Goal: Information Seeking & Learning: Learn about a topic

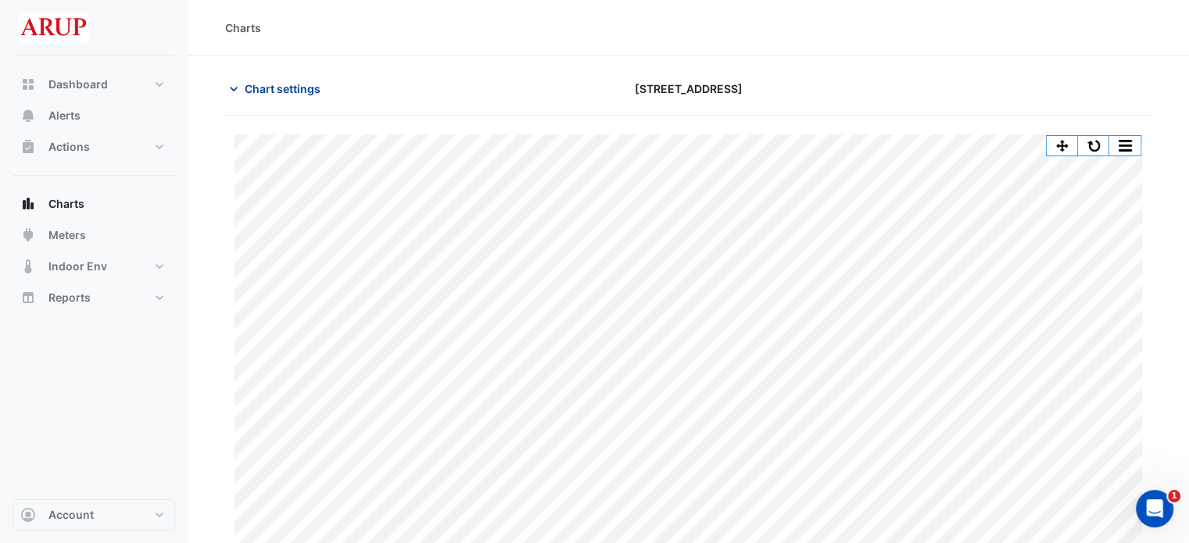
click at [233, 83] on icon "button" at bounding box center [234, 89] width 16 height 16
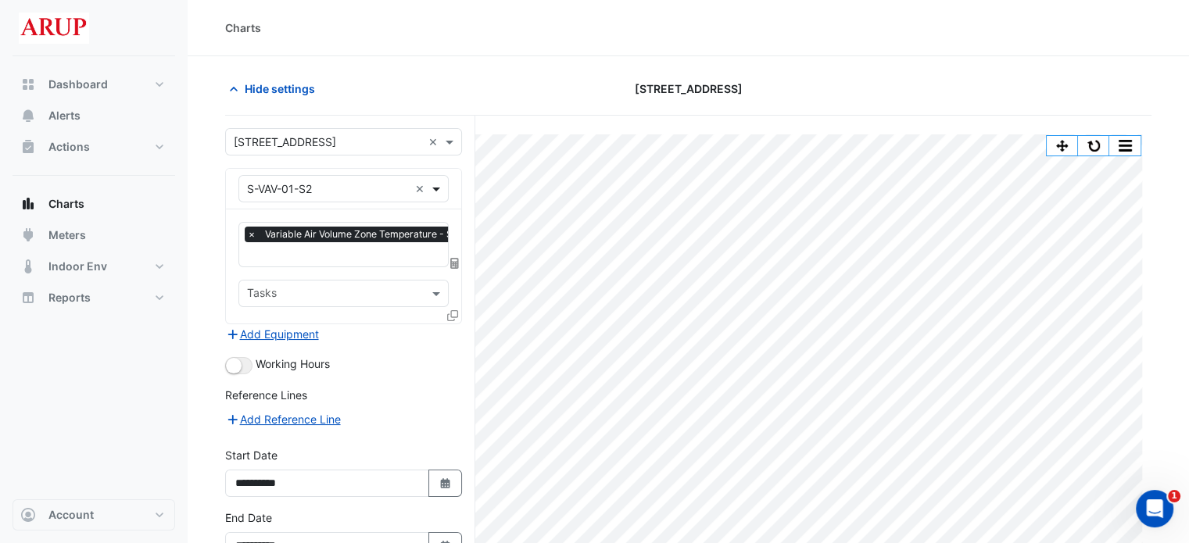
click at [445, 191] on span at bounding box center [438, 189] width 20 height 16
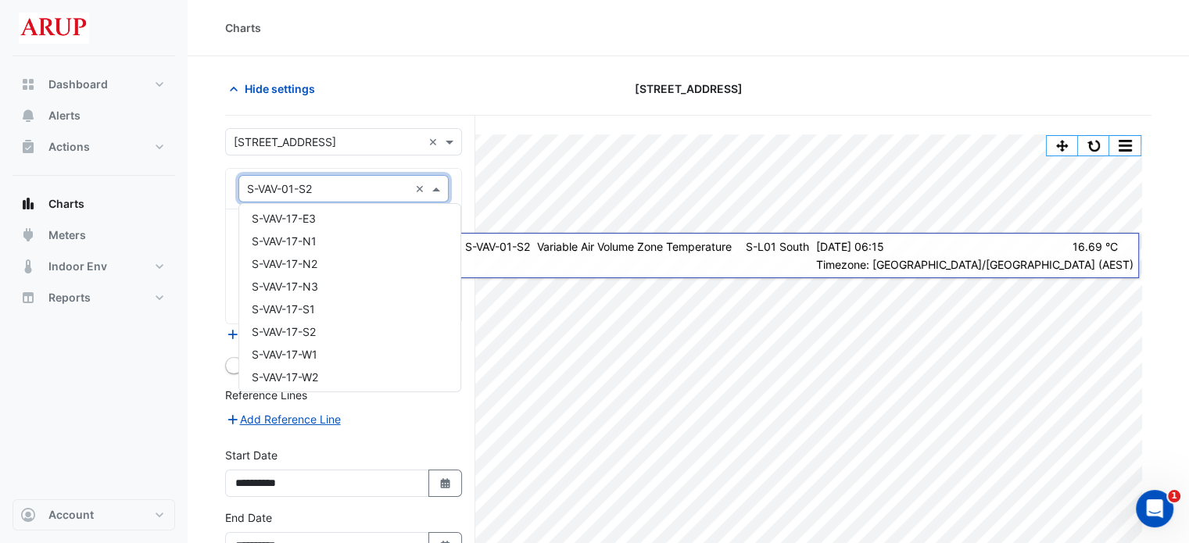
scroll to position [15063, 0]
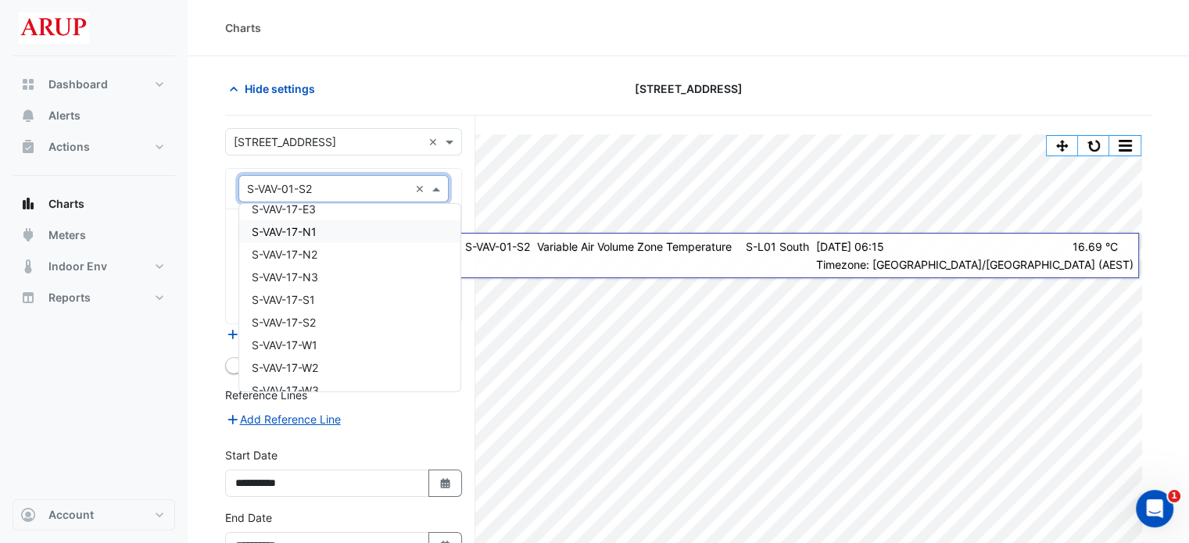
click at [350, 235] on div "S-VAV-17-N1" at bounding box center [349, 231] width 221 height 23
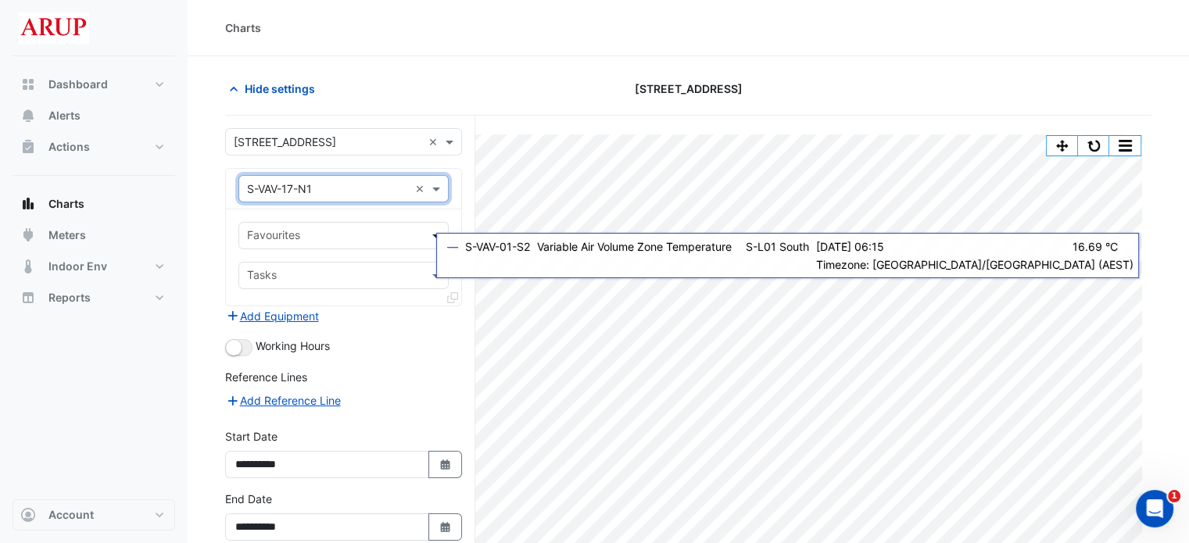
click at [432, 234] on span at bounding box center [438, 235] width 20 height 16
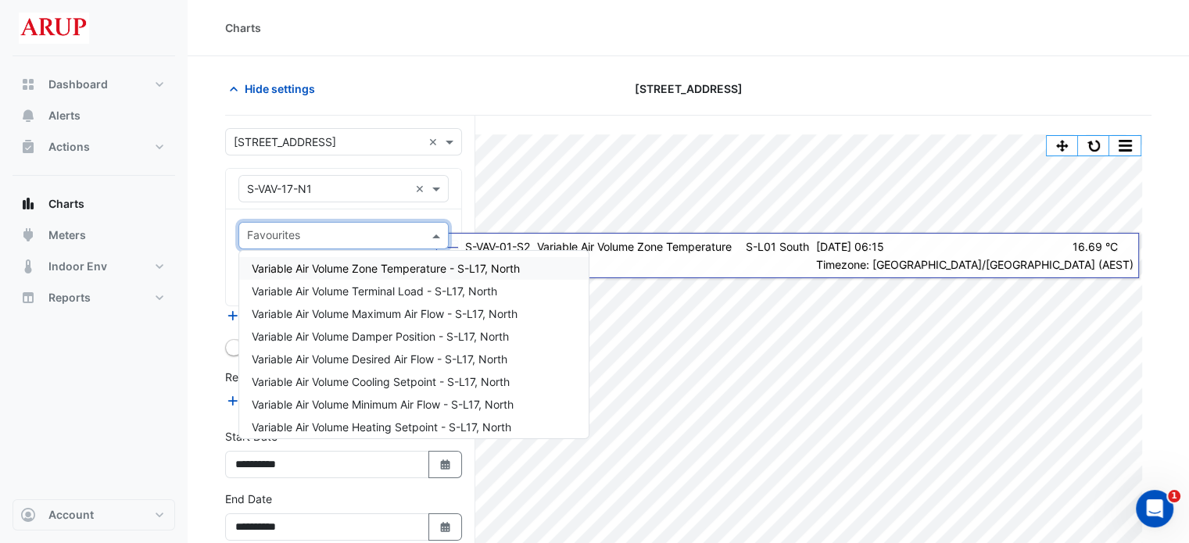
click at [394, 273] on span "Variable Air Volume Zone Temperature - S-L17, North" at bounding box center [386, 268] width 268 height 13
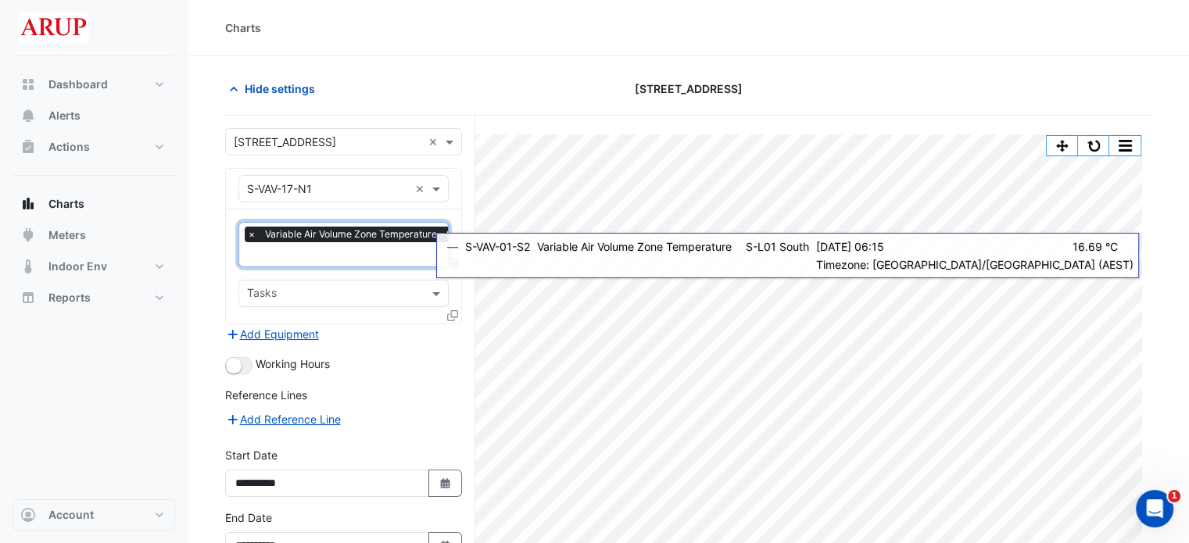
scroll to position [78, 0]
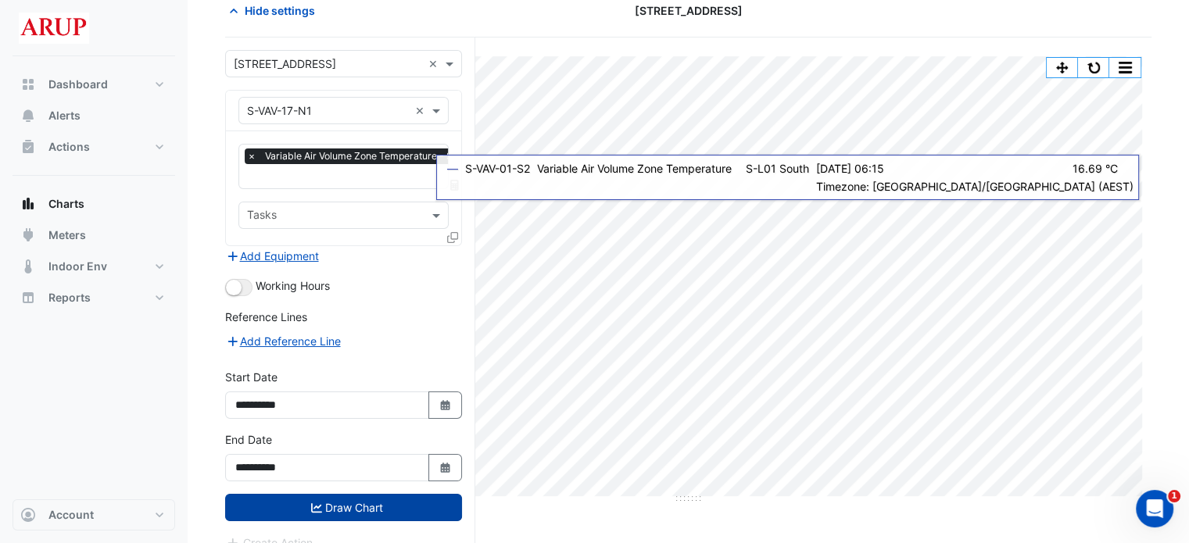
click at [373, 502] on button "Draw Chart" at bounding box center [343, 507] width 237 height 27
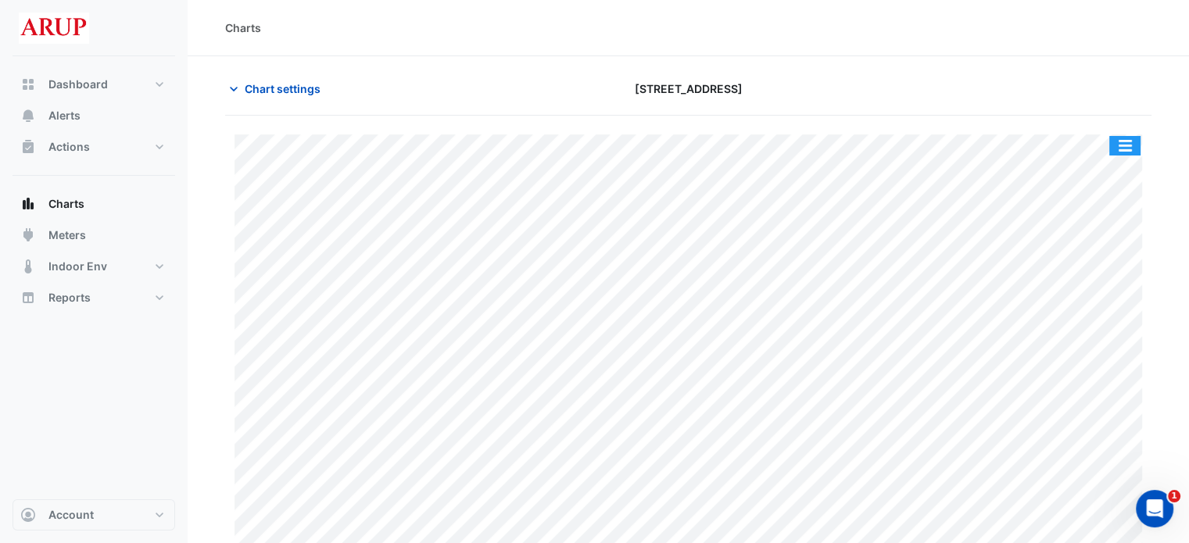
click at [1125, 136] on button "button" at bounding box center [1124, 146] width 31 height 20
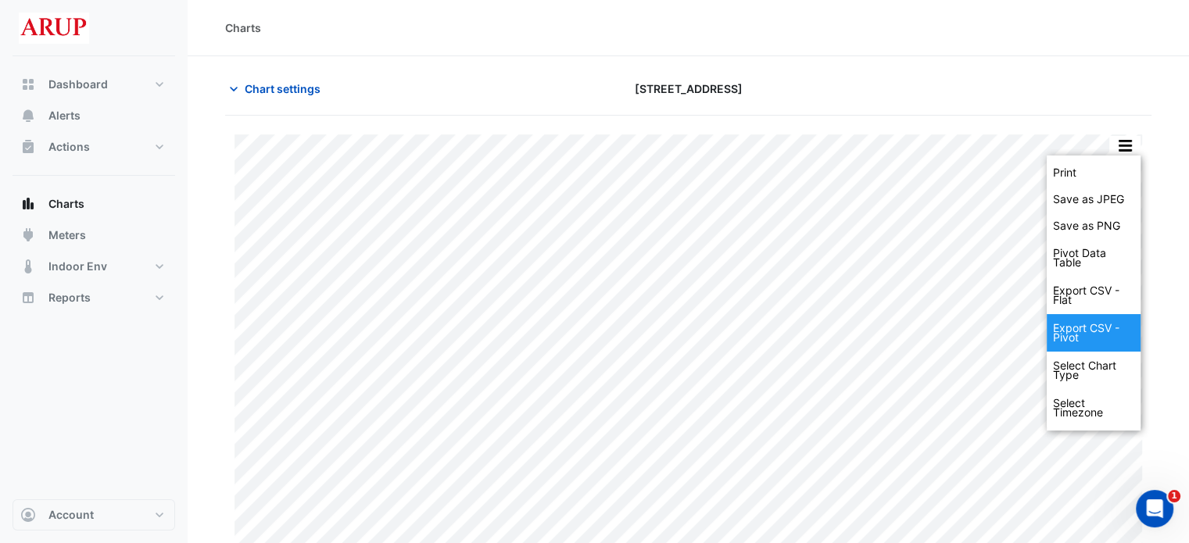
click at [1096, 322] on div "Export CSV - Pivot" at bounding box center [1094, 333] width 94 height 38
click at [231, 86] on icon "button" at bounding box center [234, 89] width 16 height 16
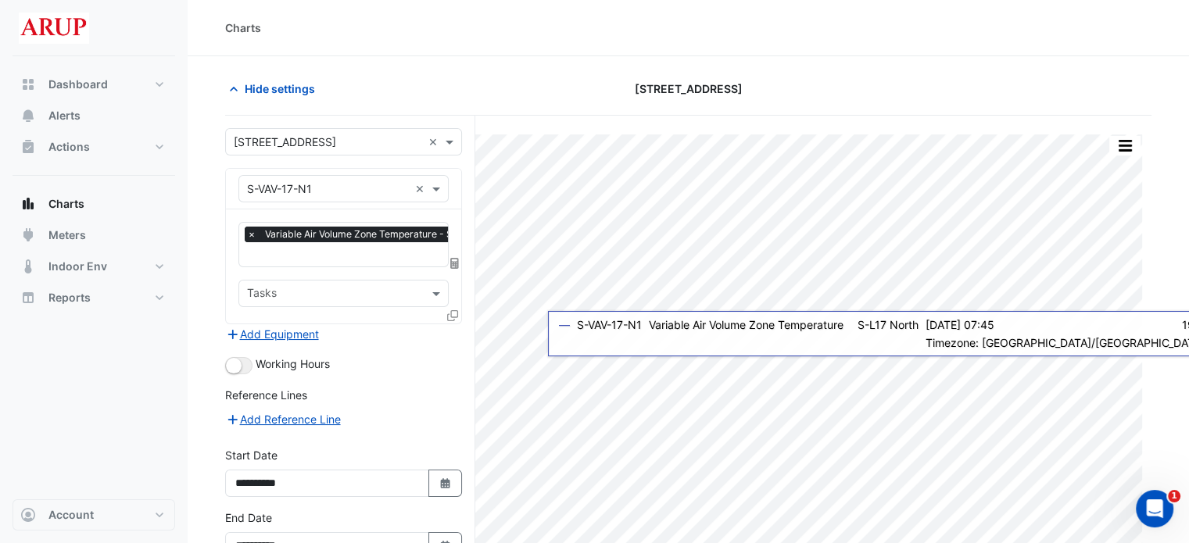
click at [250, 236] on span "×" at bounding box center [252, 235] width 14 height 16
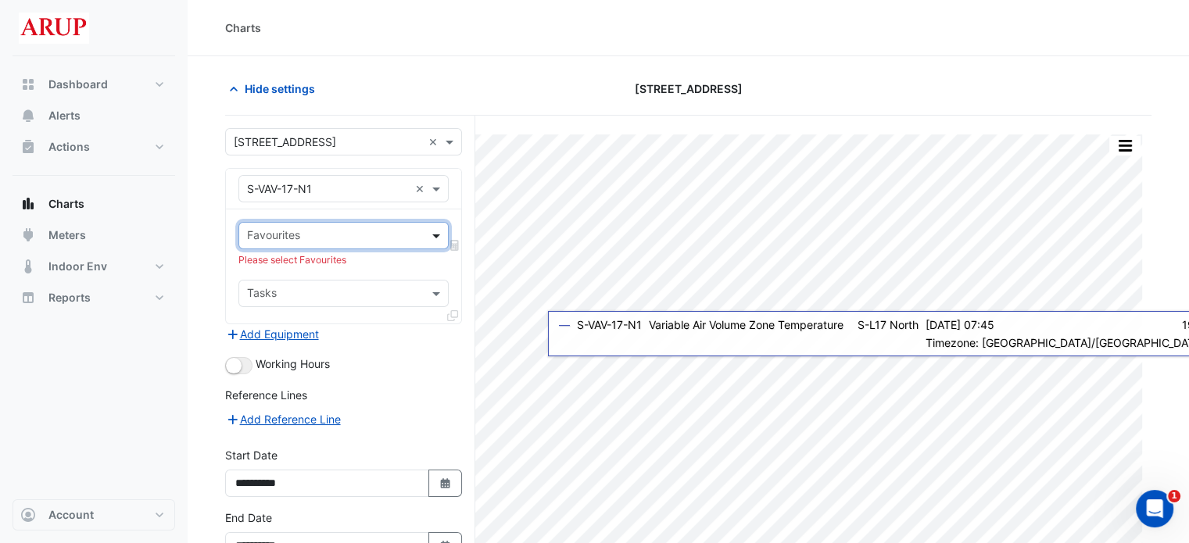
click at [440, 231] on span at bounding box center [438, 235] width 20 height 16
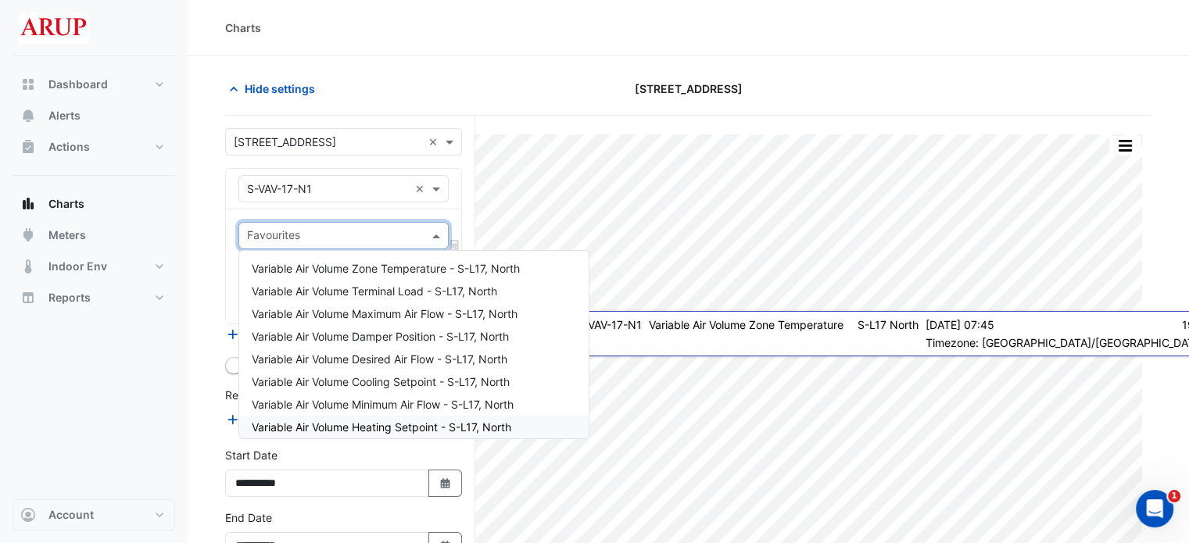
click at [428, 426] on span "Variable Air Volume Heating Setpoint - S-L17, North" at bounding box center [381, 426] width 259 height 13
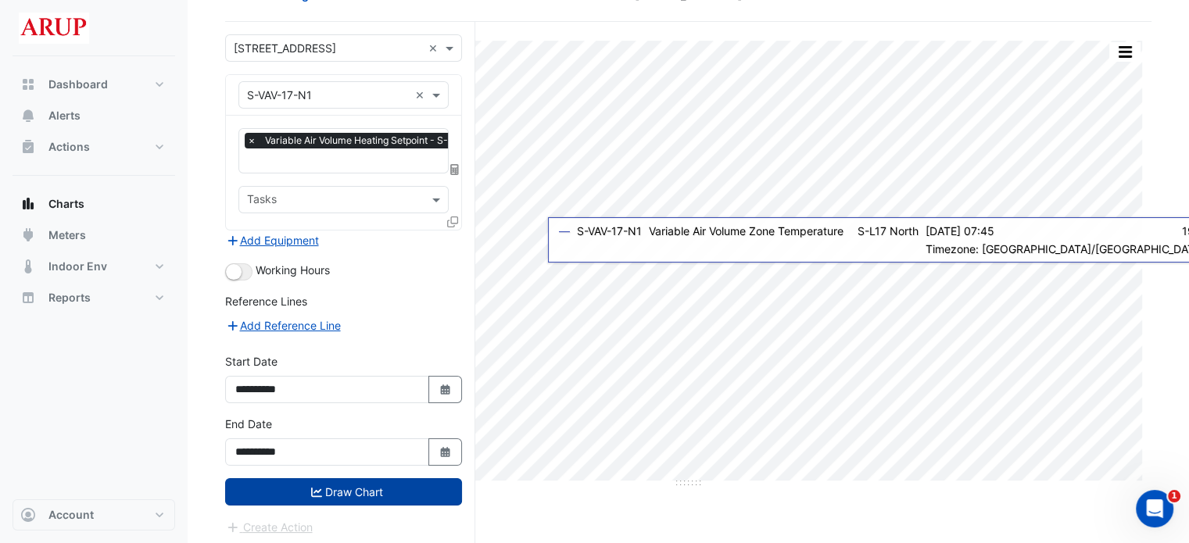
click at [342, 487] on button "Draw Chart" at bounding box center [343, 491] width 237 height 27
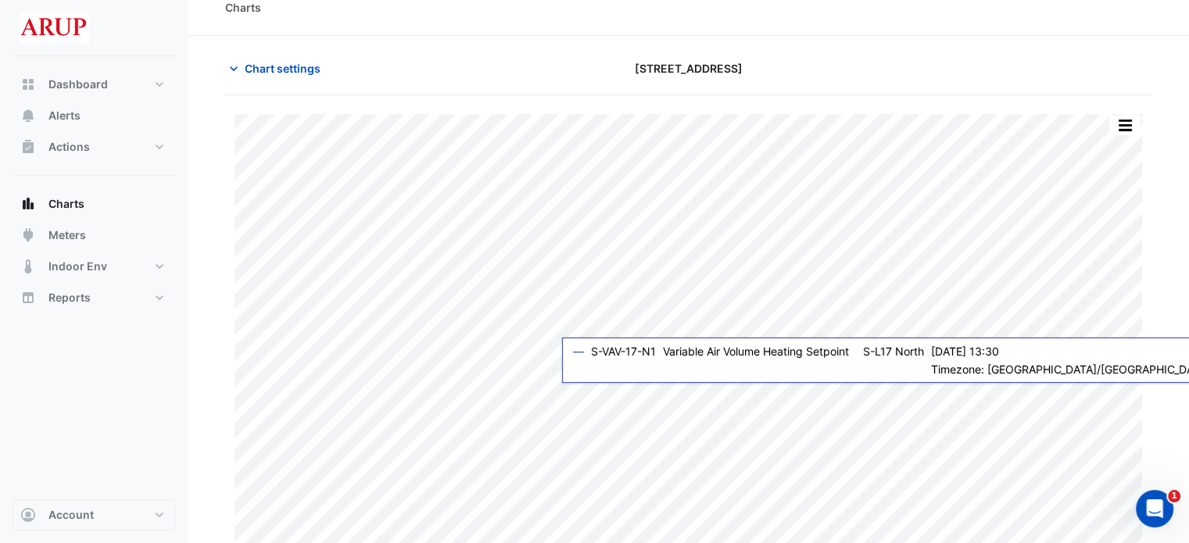
scroll to position [38, 0]
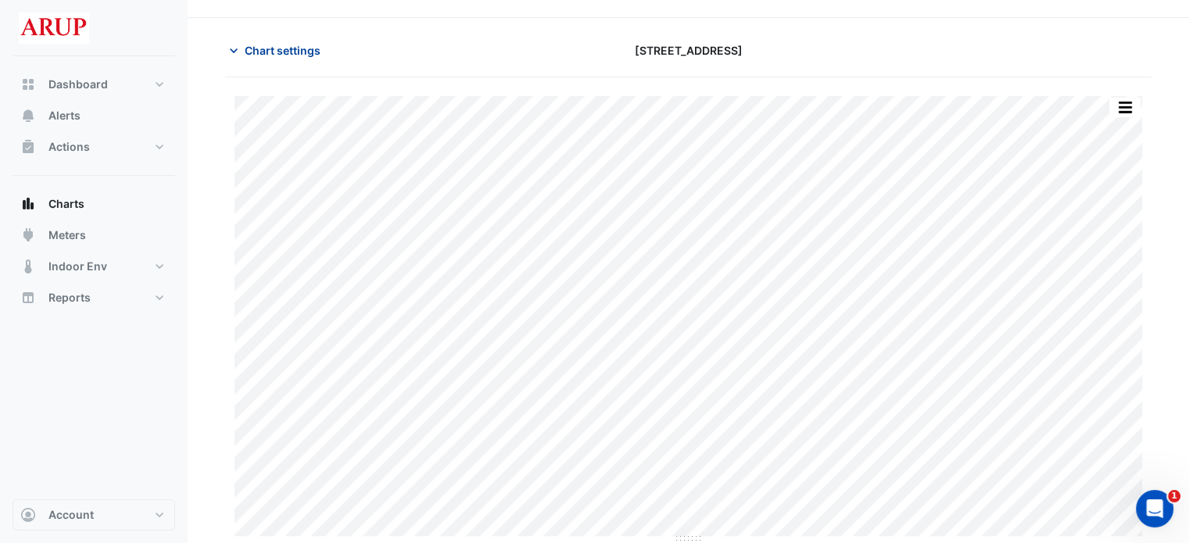
click at [243, 50] on button "Chart settings" at bounding box center [278, 50] width 106 height 27
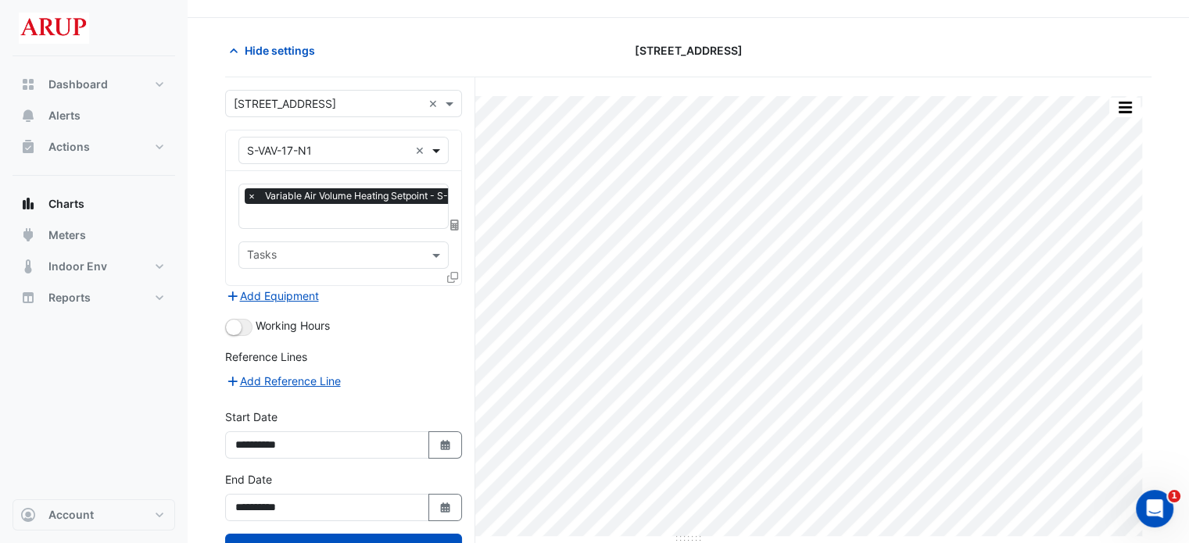
click at [435, 148] on span at bounding box center [438, 150] width 20 height 16
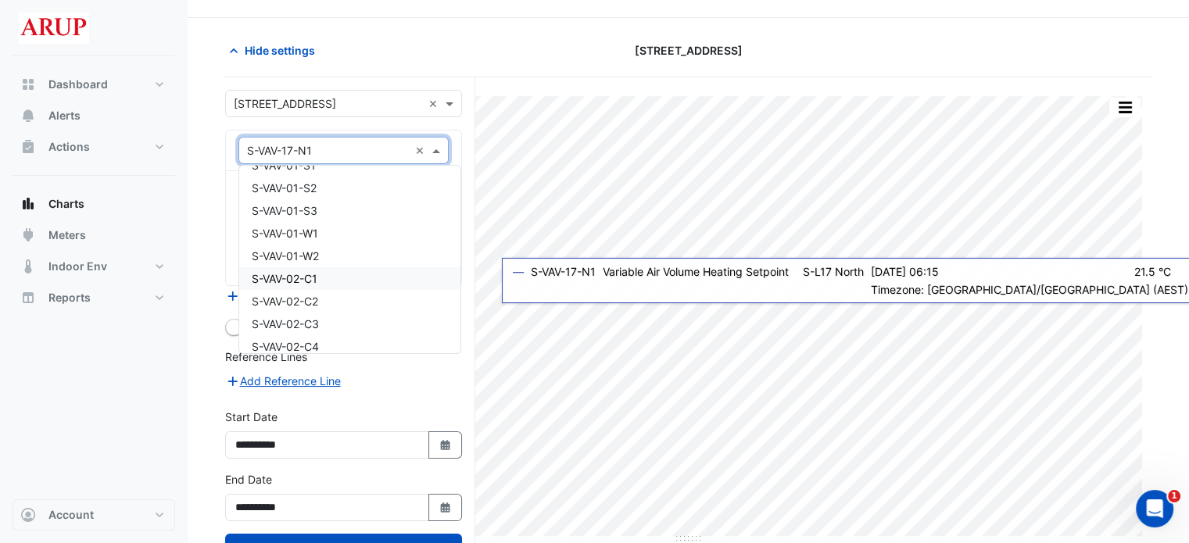
scroll to position [9686, 0]
click at [356, 263] on div "S-VAV-01-S2" at bounding box center [349, 266] width 221 height 23
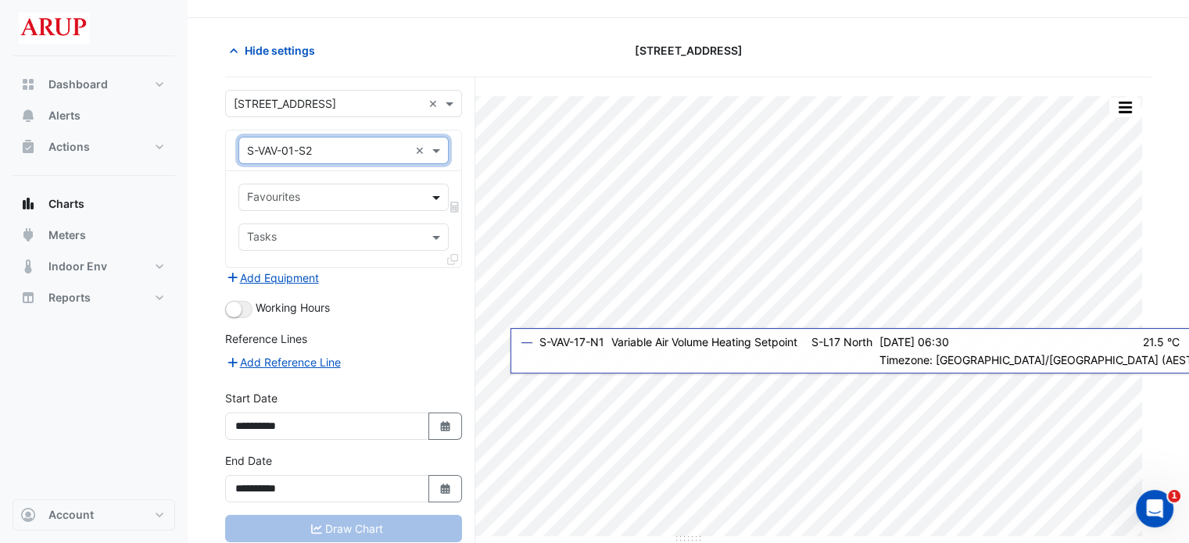
click at [439, 191] on span at bounding box center [438, 197] width 20 height 16
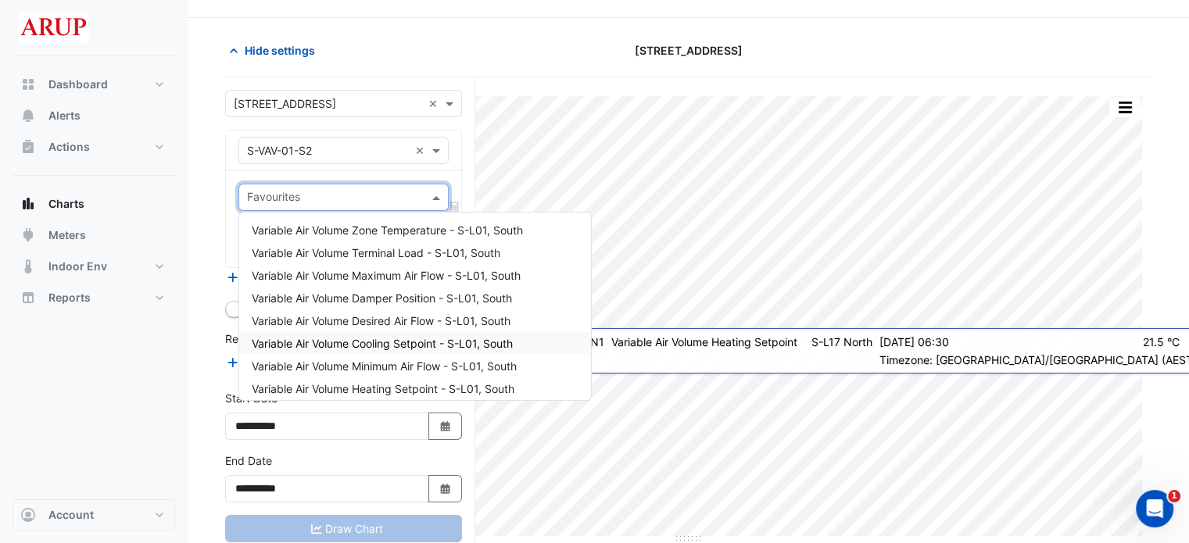
click at [383, 348] on span "Variable Air Volume Cooling Setpoint - S-L01, South" at bounding box center [382, 343] width 261 height 13
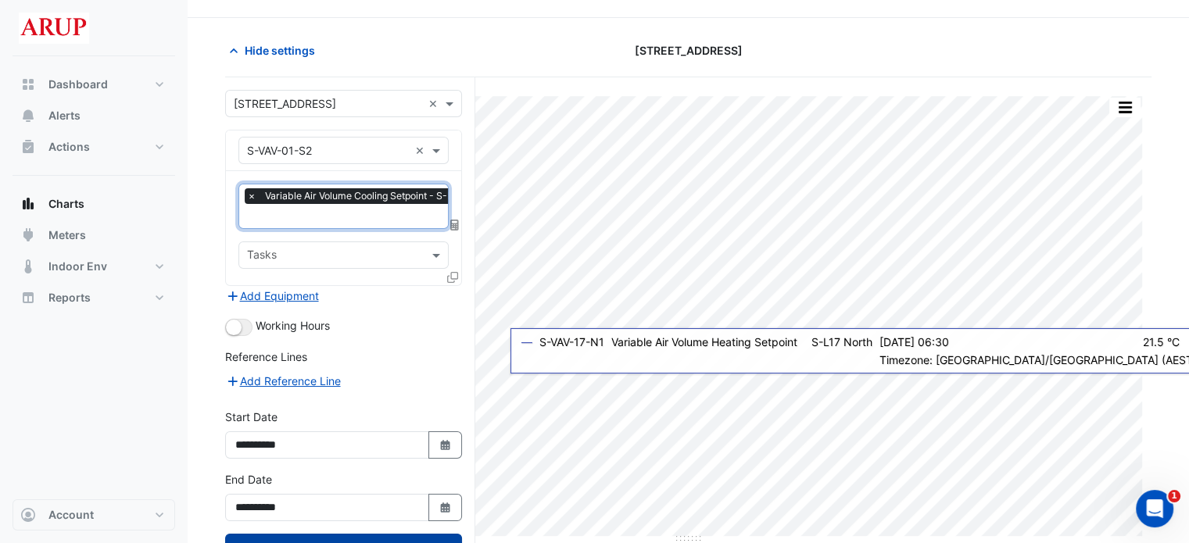
click at [360, 538] on button "Draw Chart" at bounding box center [343, 547] width 237 height 27
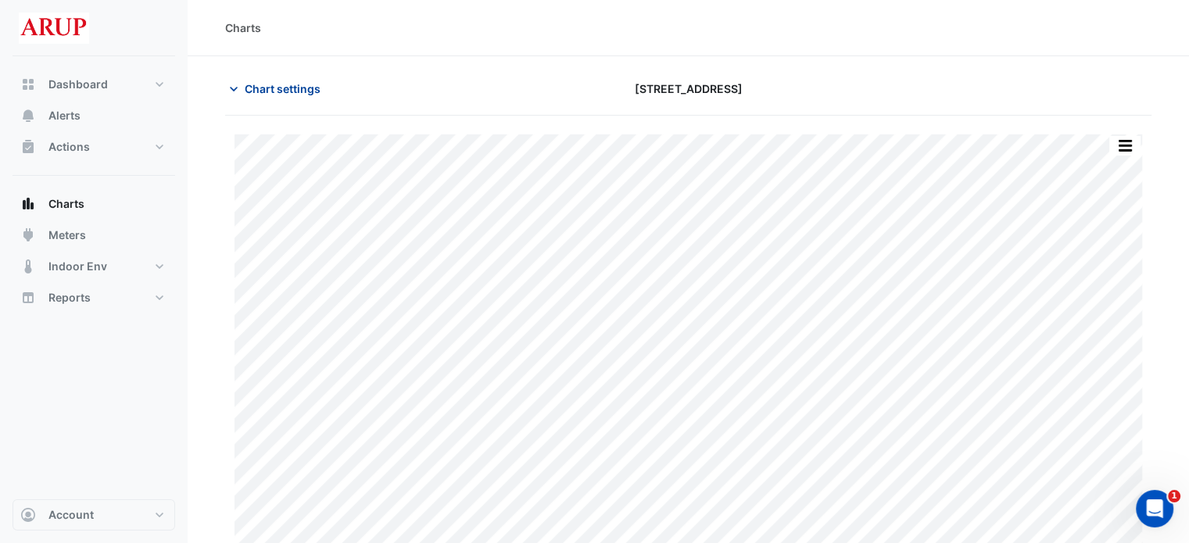
click at [231, 87] on icon "button" at bounding box center [234, 89] width 16 height 16
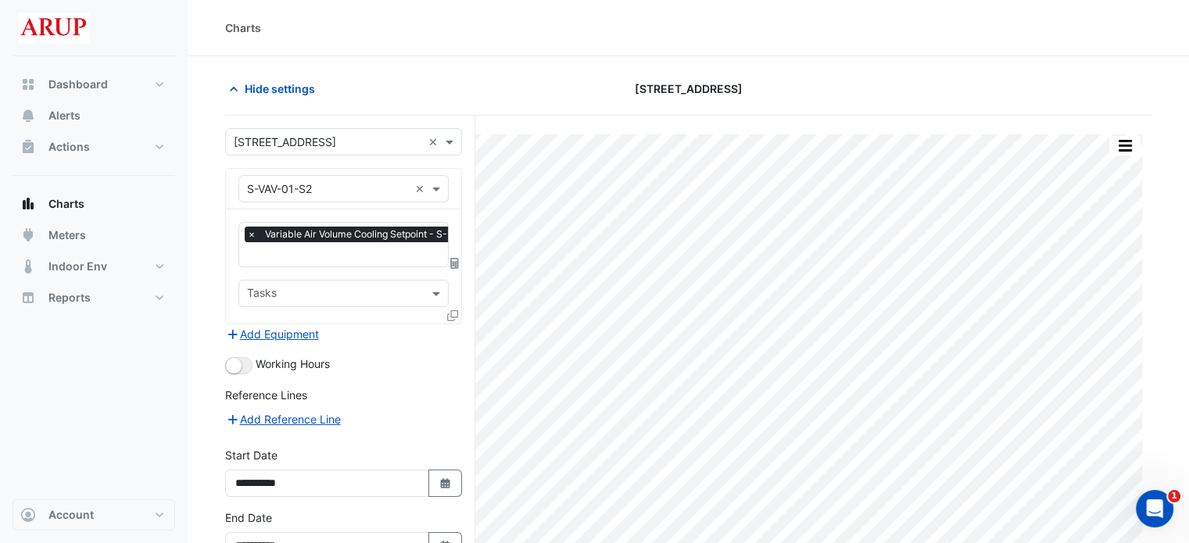
click at [250, 235] on span "×" at bounding box center [252, 235] width 14 height 16
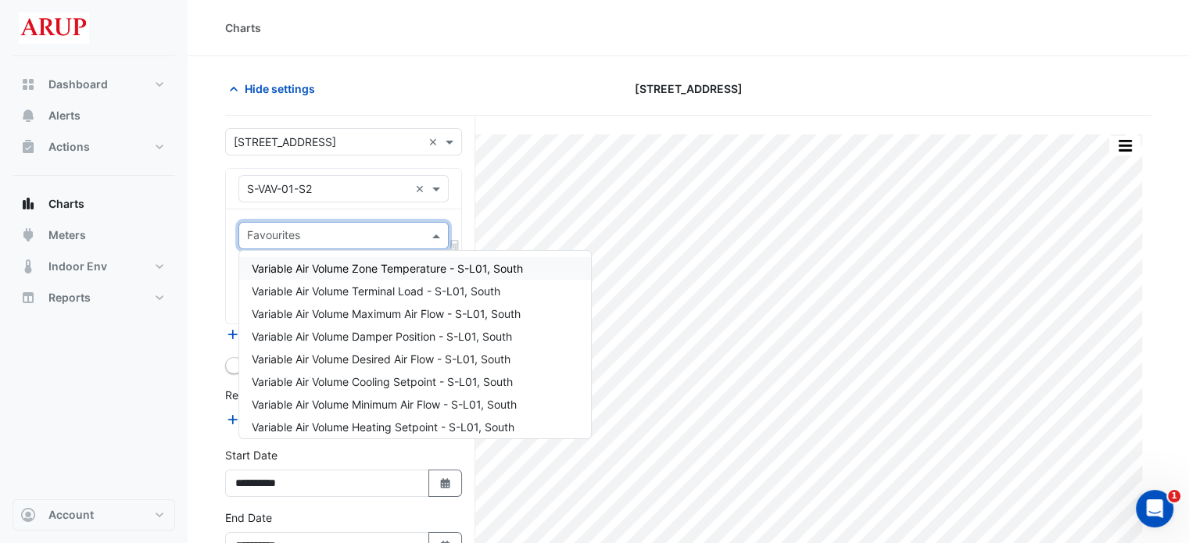
click at [440, 231] on span at bounding box center [438, 235] width 20 height 16
click at [429, 425] on span "Variable Air Volume Heating Setpoint - S-L01, South" at bounding box center [383, 426] width 263 height 13
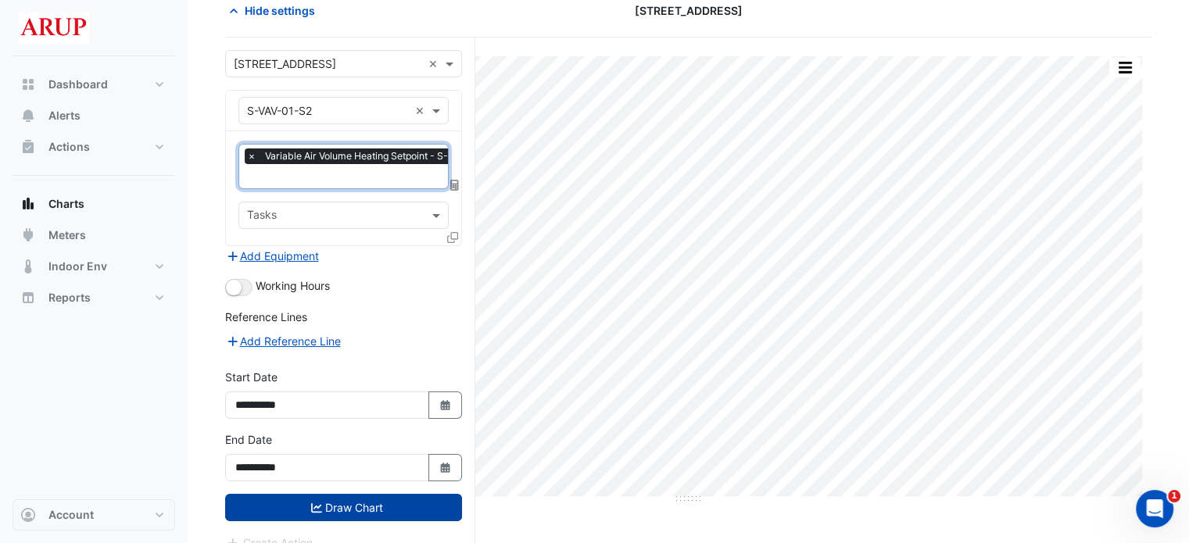
click at [346, 497] on button "Draw Chart" at bounding box center [343, 507] width 237 height 27
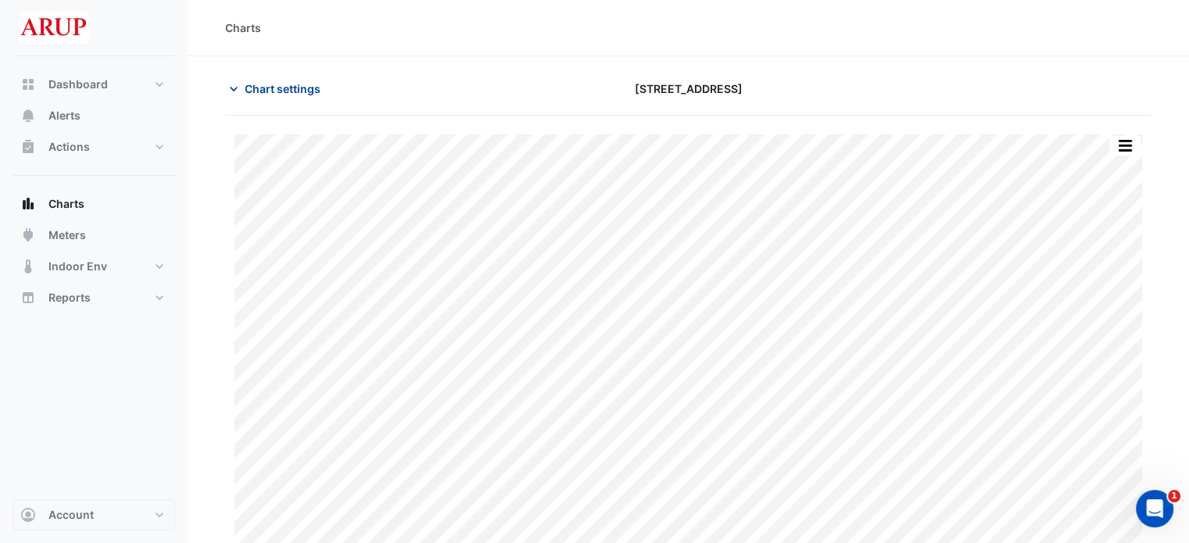
click at [231, 83] on icon "button" at bounding box center [234, 89] width 16 height 16
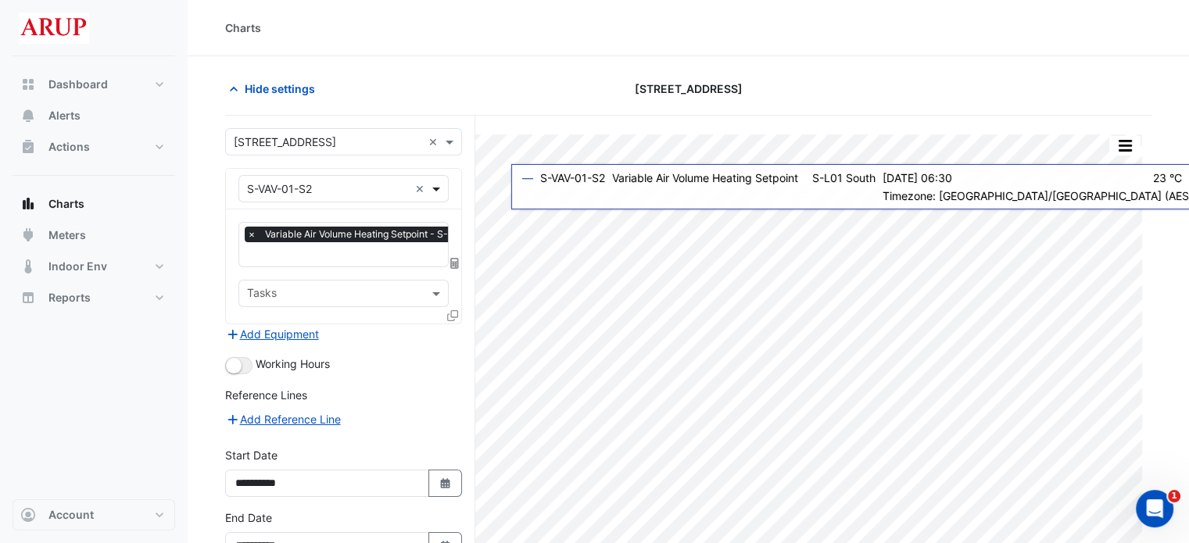
click at [435, 187] on span at bounding box center [438, 189] width 20 height 16
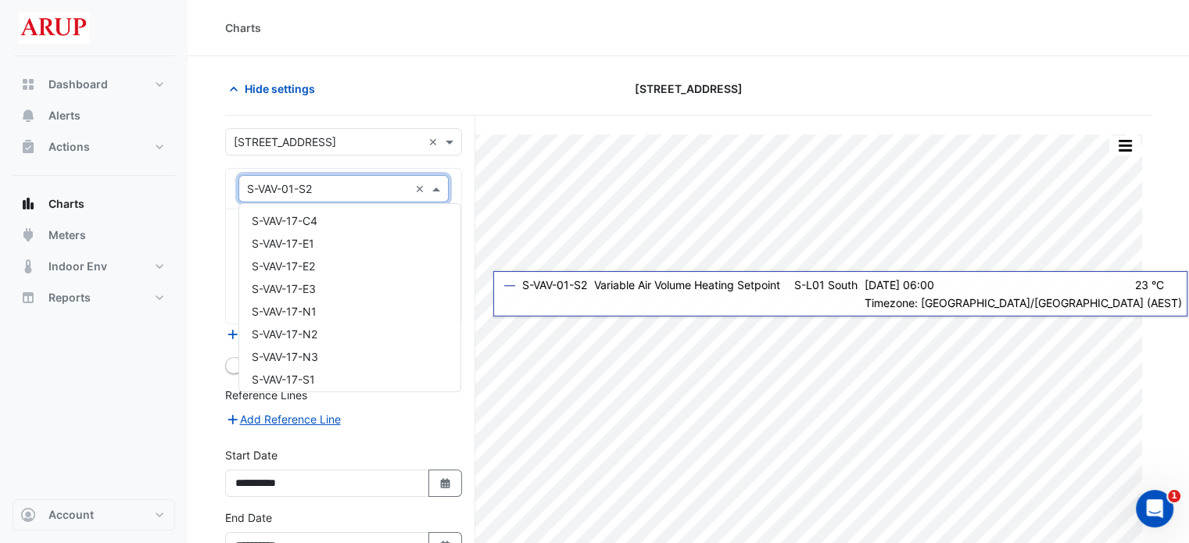
scroll to position [15061, 0]
click at [355, 241] on div "S-VAV-17-N1" at bounding box center [349, 233] width 221 height 23
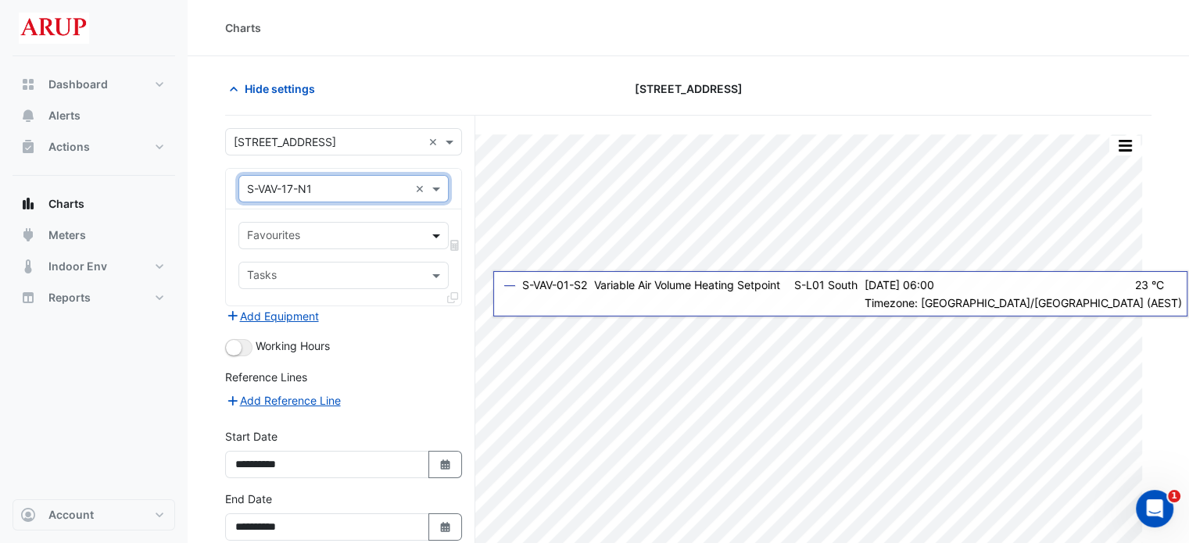
click at [439, 234] on span at bounding box center [438, 235] width 20 height 16
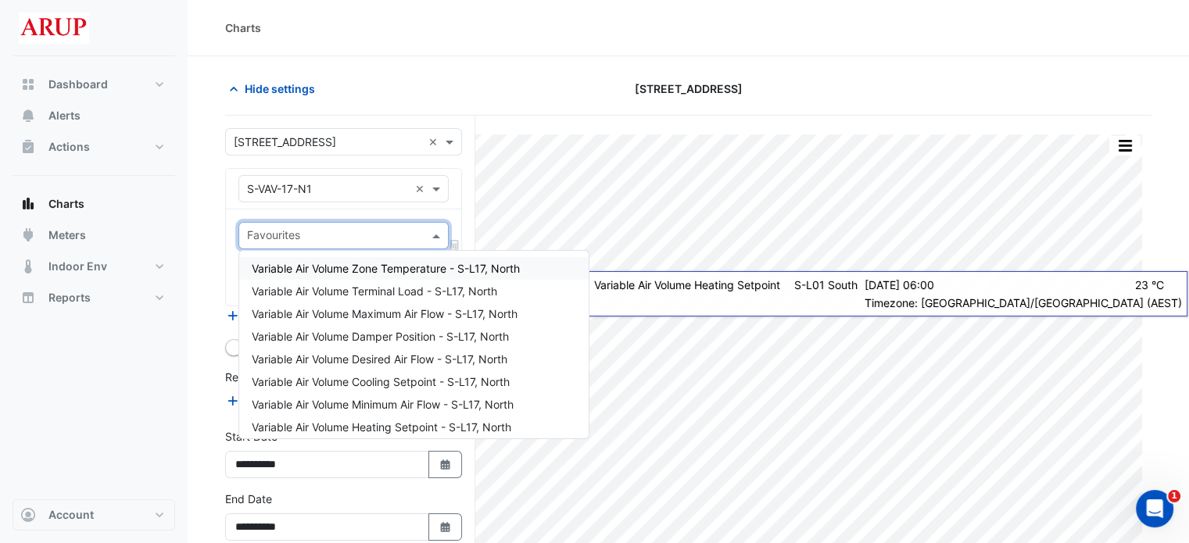
click at [419, 268] on span "Variable Air Volume Zone Temperature - S-L17, North" at bounding box center [386, 268] width 268 height 13
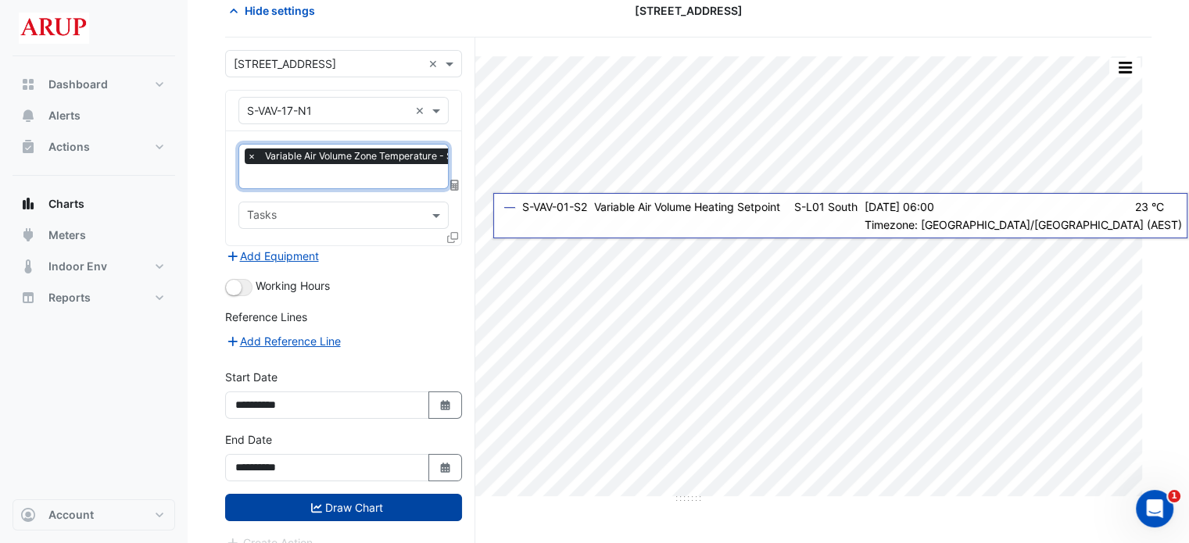
click at [372, 502] on button "Draw Chart" at bounding box center [343, 507] width 237 height 27
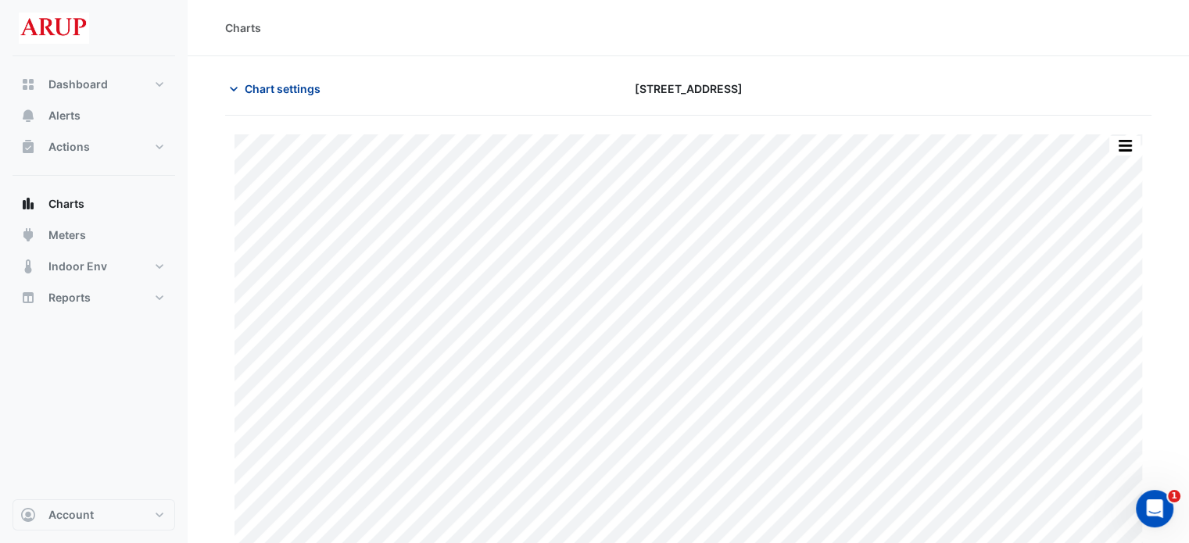
click at [236, 90] on icon "button" at bounding box center [234, 89] width 16 height 16
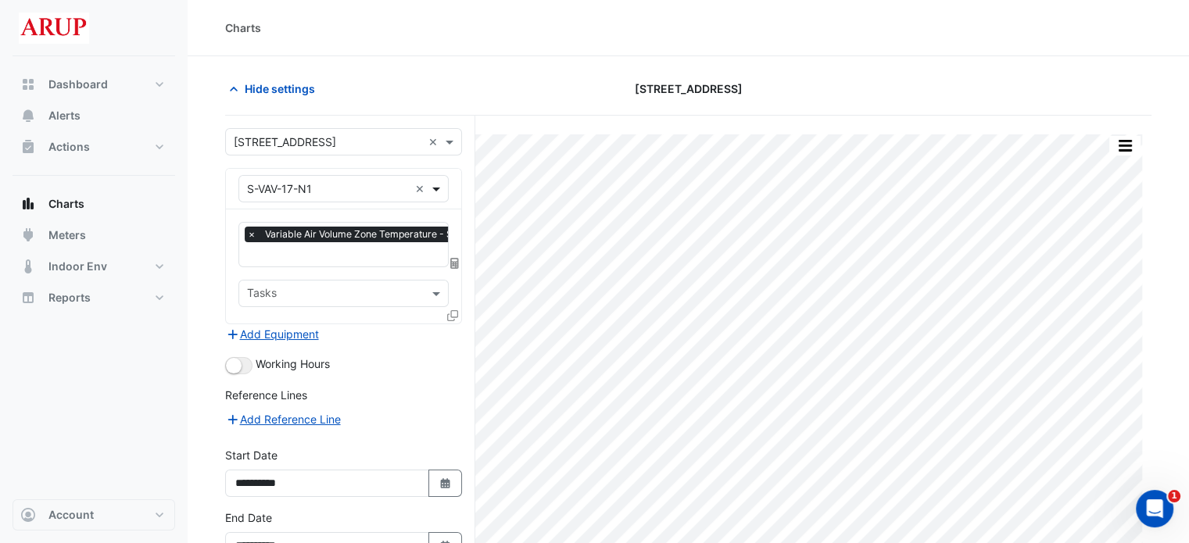
click at [436, 182] on span at bounding box center [438, 189] width 20 height 16
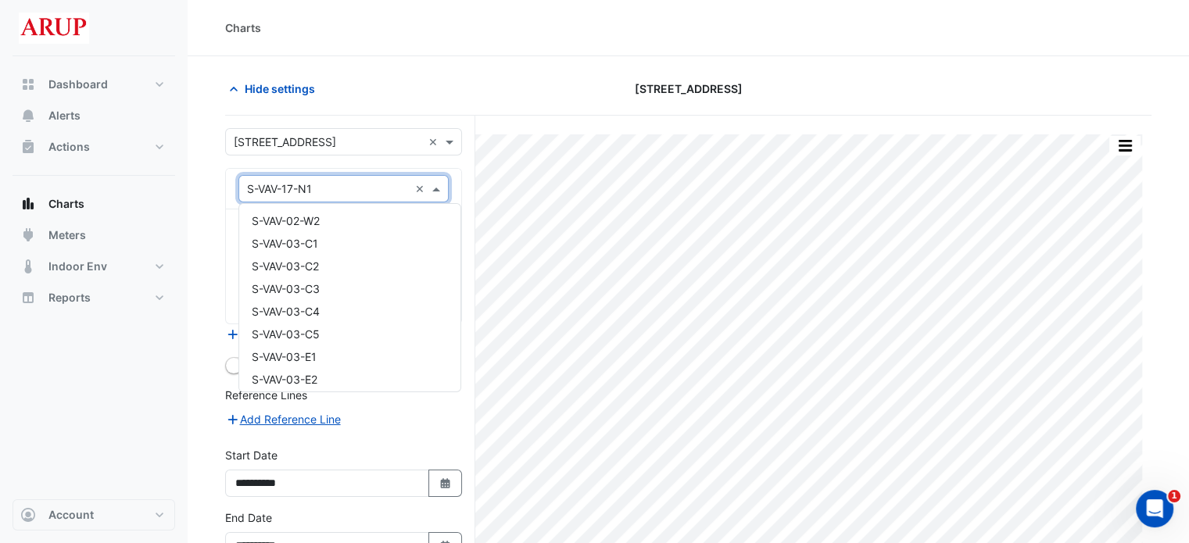
scroll to position [9842, 0]
click at [337, 332] on div "S-VAV-02-E1" at bounding box center [349, 329] width 221 height 23
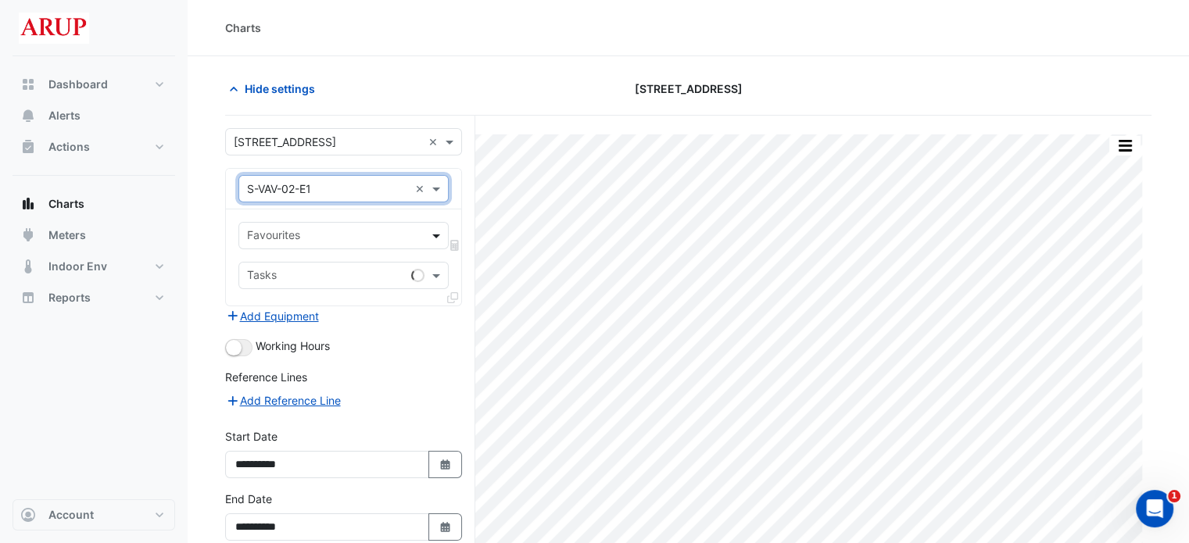
click at [437, 233] on span at bounding box center [438, 235] width 20 height 16
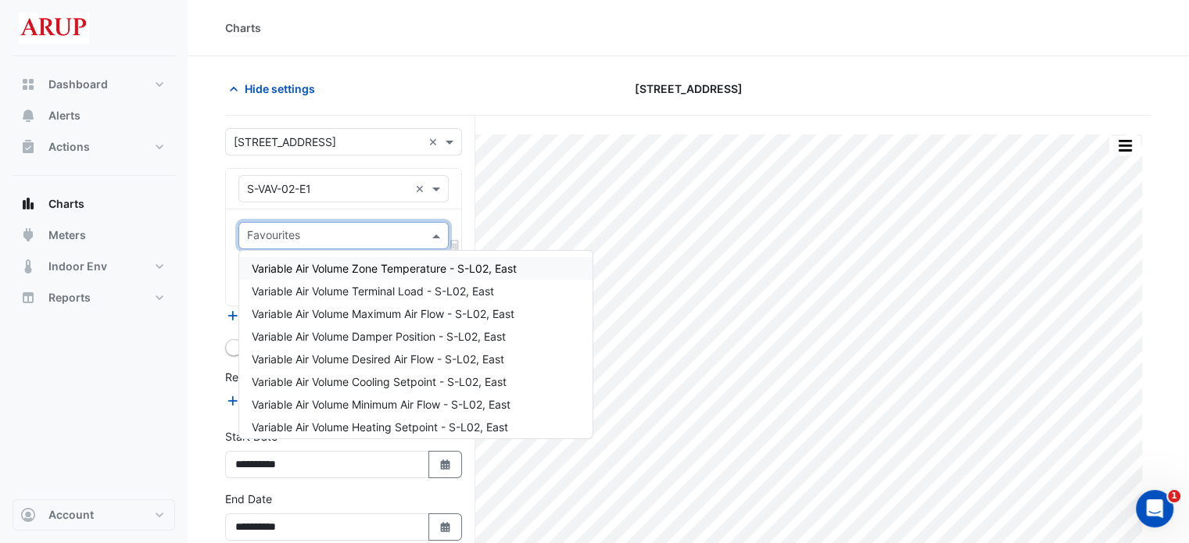
click at [375, 268] on span "Variable Air Volume Zone Temperature - S-L02, East" at bounding box center [384, 268] width 265 height 13
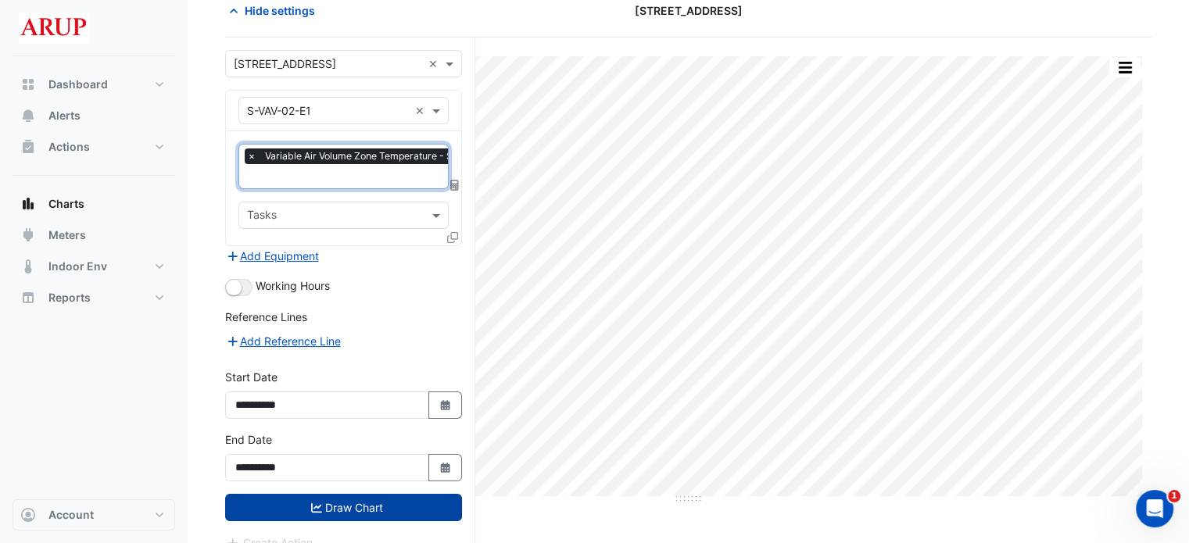
click at [345, 504] on button "Draw Chart" at bounding box center [343, 507] width 237 height 27
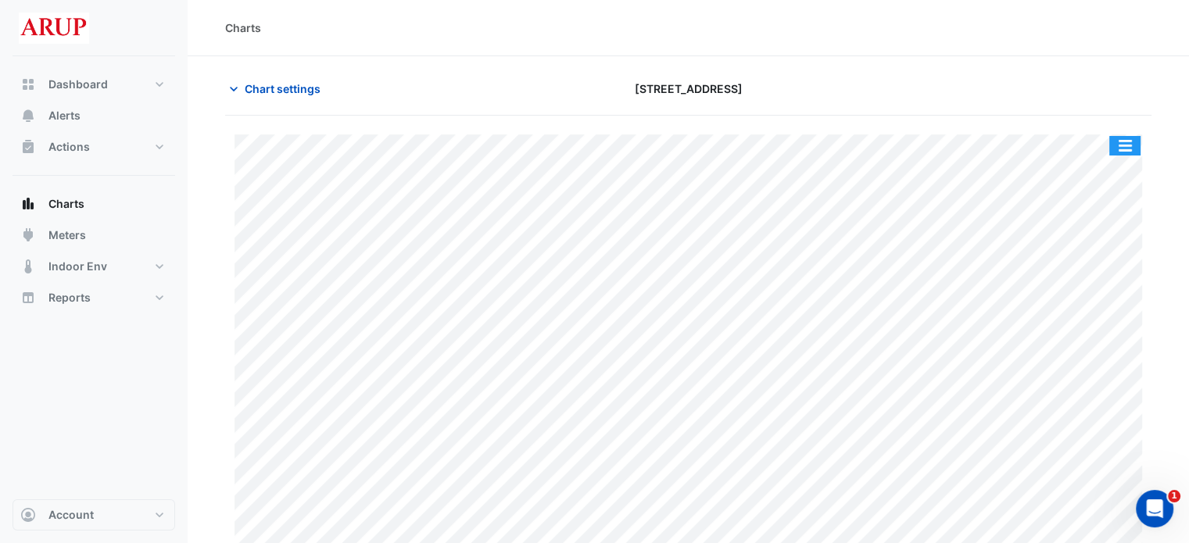
click at [1133, 149] on button "button" at bounding box center [1124, 146] width 31 height 20
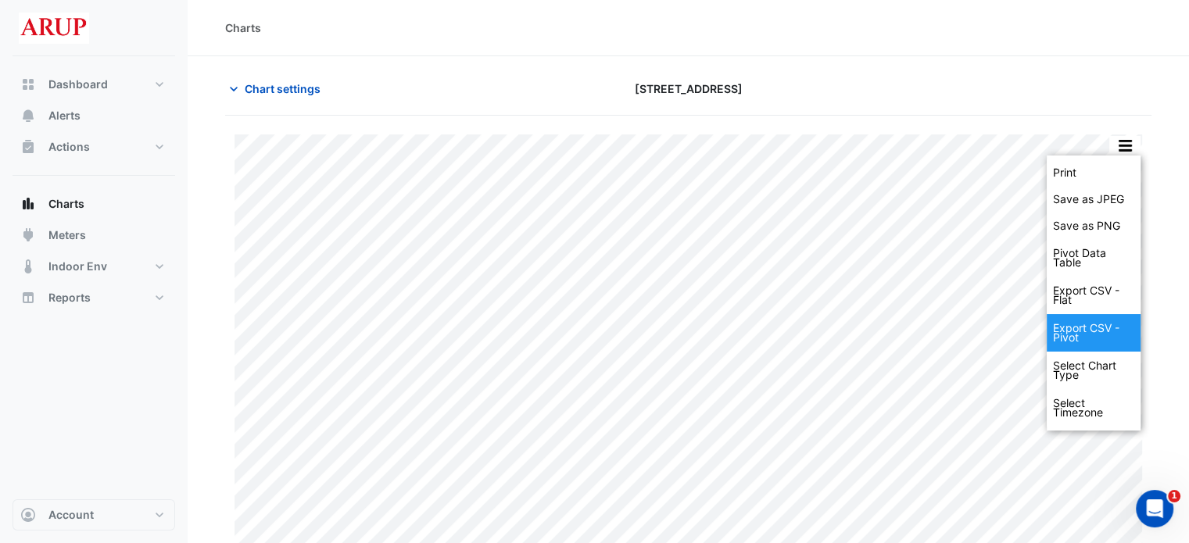
click at [1088, 335] on div "Export CSV - Pivot" at bounding box center [1094, 333] width 94 height 38
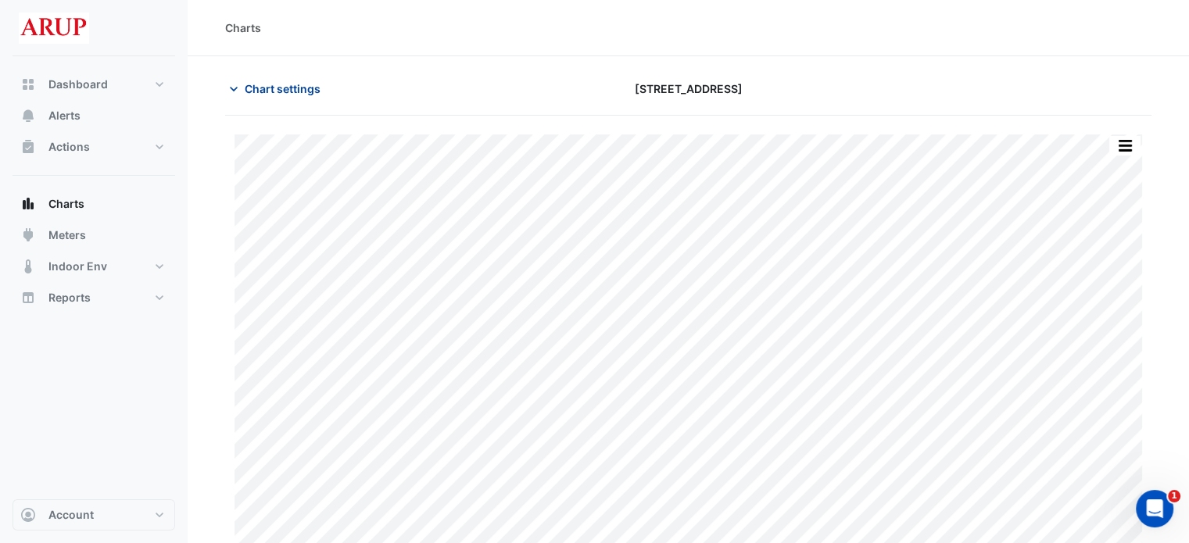
click at [231, 86] on icon "button" at bounding box center [234, 89] width 16 height 16
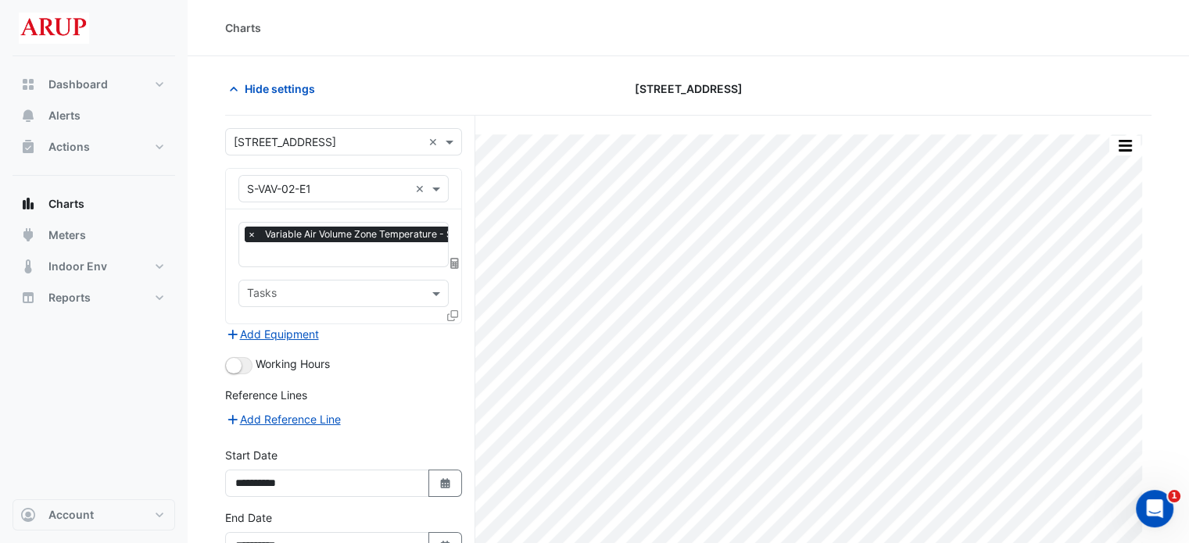
click at [251, 238] on span "×" at bounding box center [252, 235] width 14 height 16
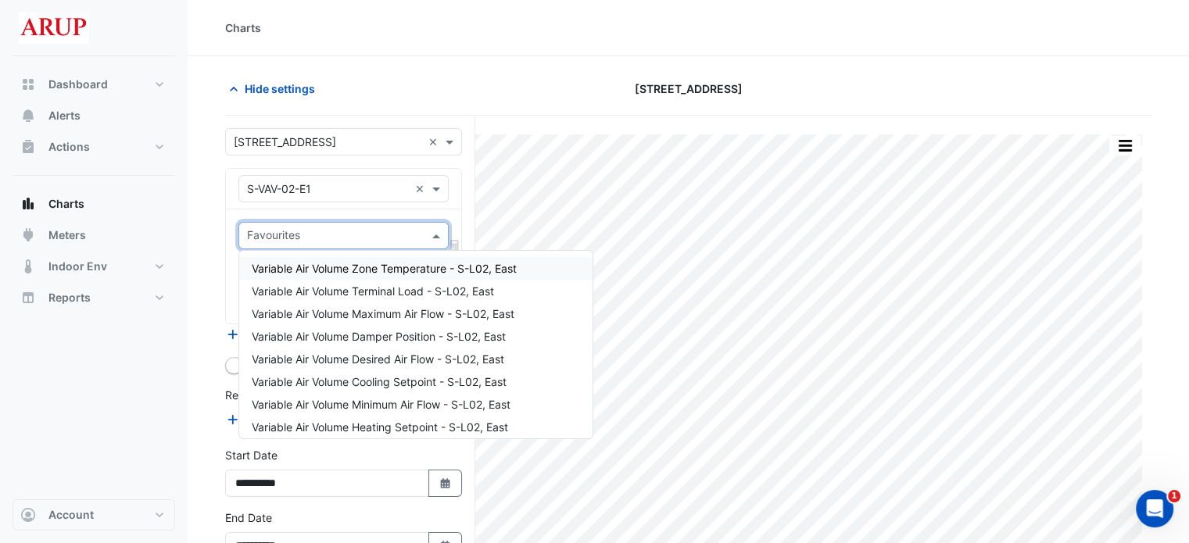
click at [442, 234] on span at bounding box center [438, 235] width 20 height 16
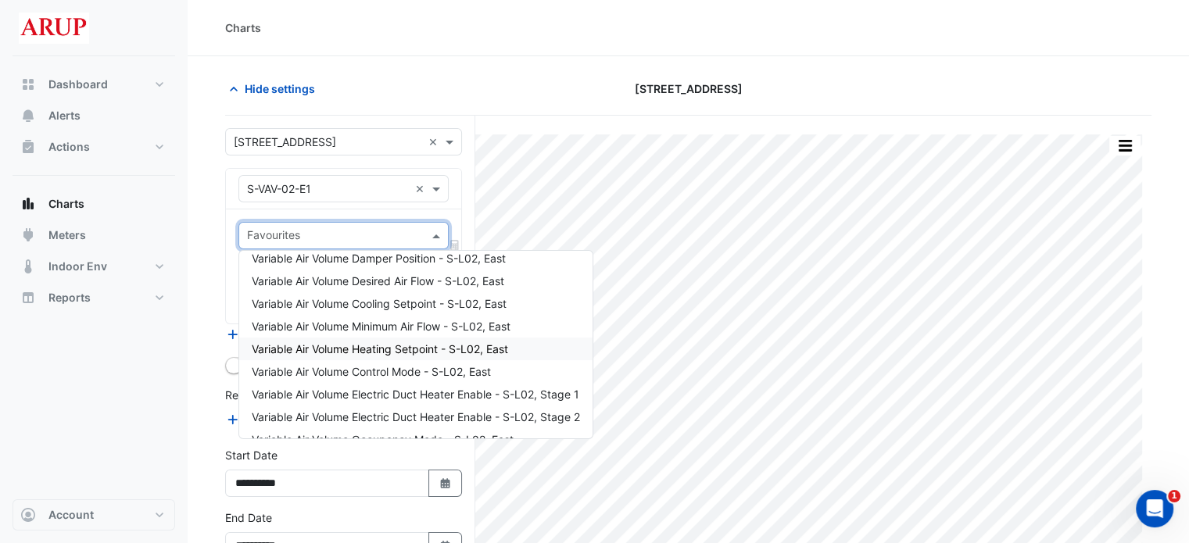
click at [402, 352] on span "Variable Air Volume Heating Setpoint - S-L02, East" at bounding box center [380, 348] width 256 height 13
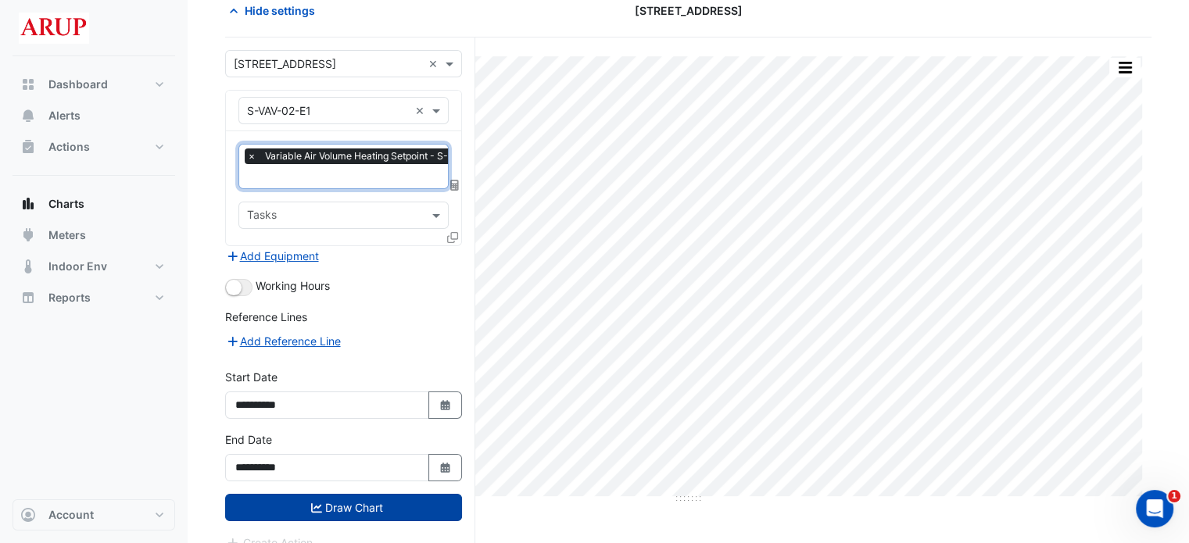
click at [343, 503] on button "Draw Chart" at bounding box center [343, 507] width 237 height 27
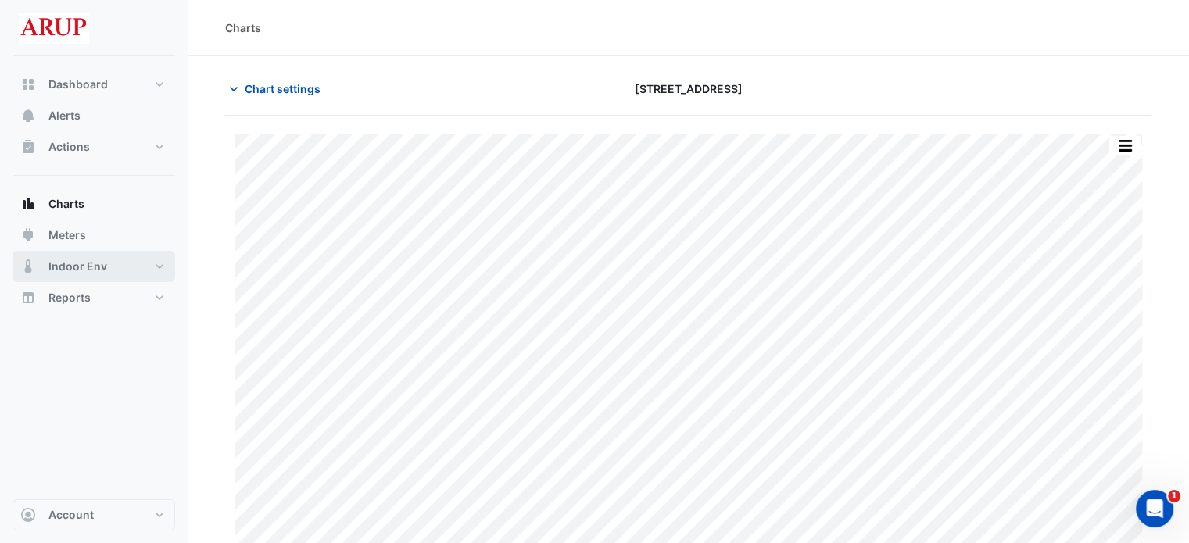
click at [98, 271] on span "Indoor Env" at bounding box center [77, 267] width 59 height 16
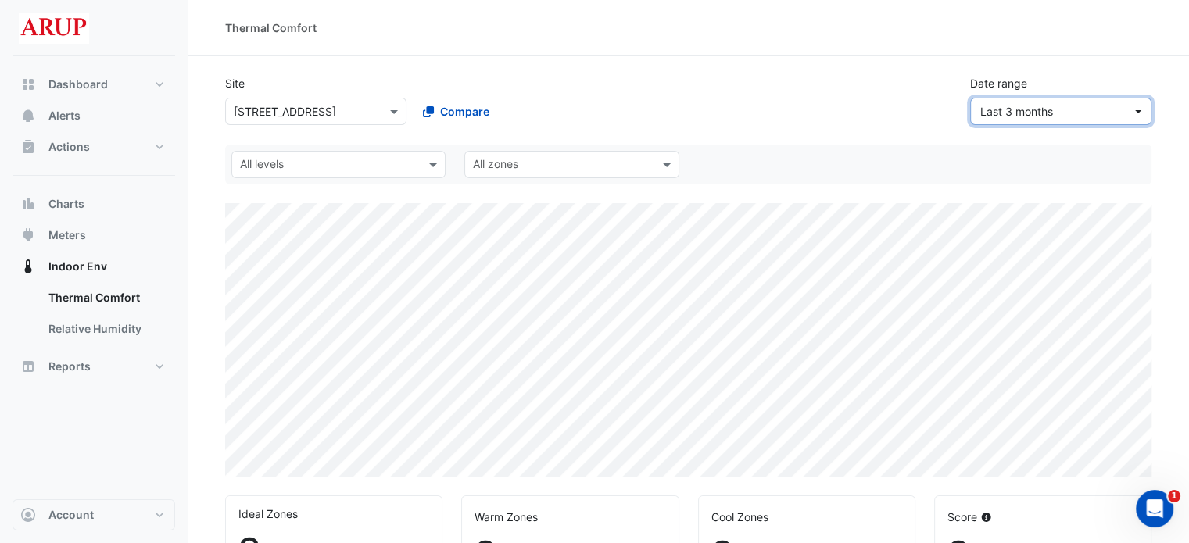
click at [1138, 111] on button "Last 3 months" at bounding box center [1060, 111] width 181 height 27
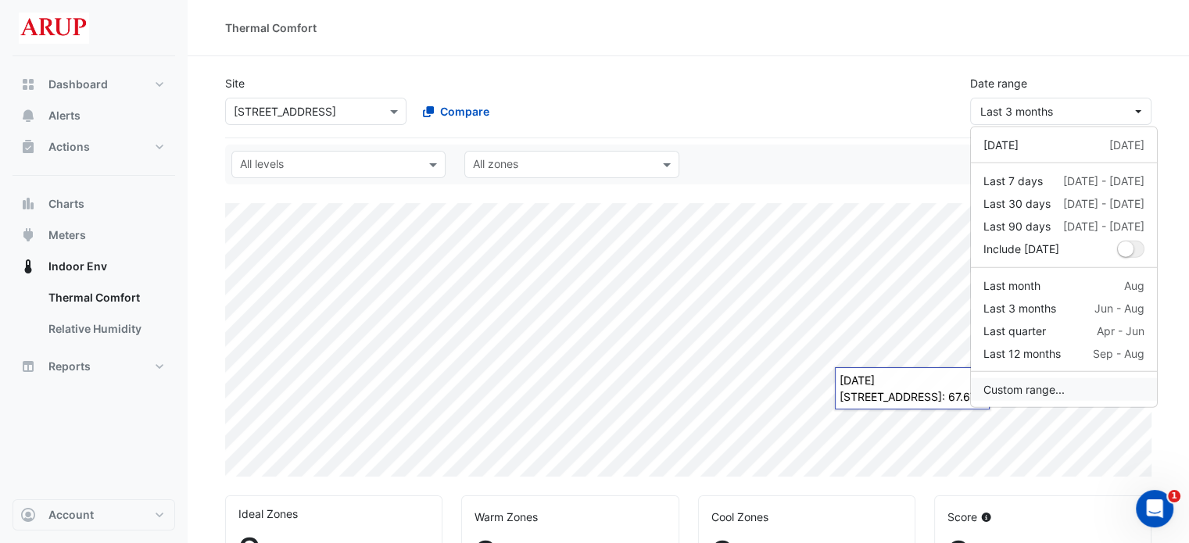
click at [1043, 392] on button "Custom range..." at bounding box center [1064, 389] width 186 height 23
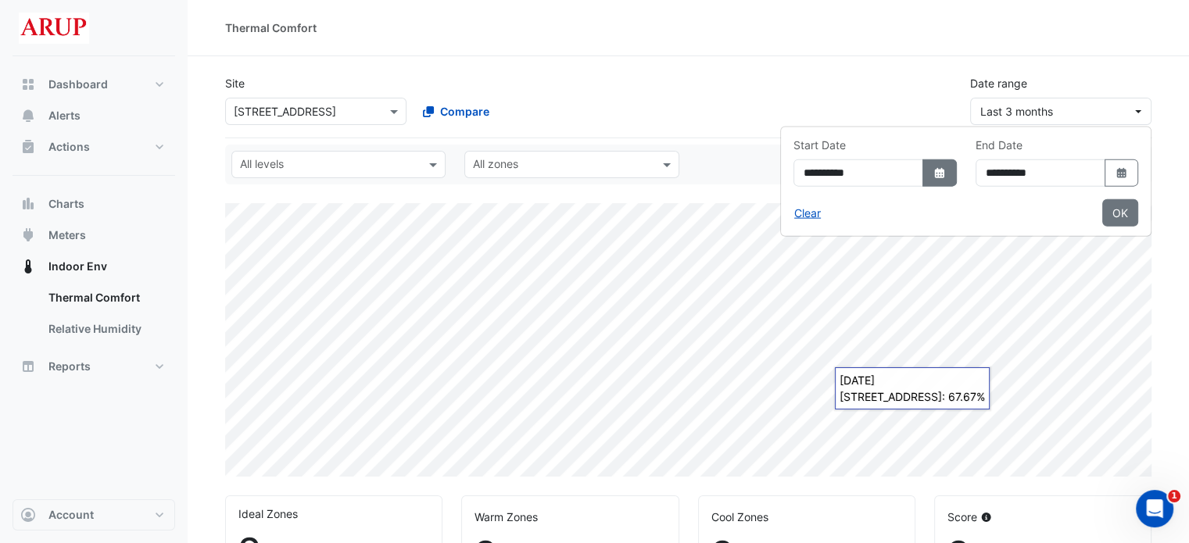
select select "***"
click at [935, 174] on icon "dropDown" at bounding box center [939, 172] width 9 height 10
select select "*"
select select "****"
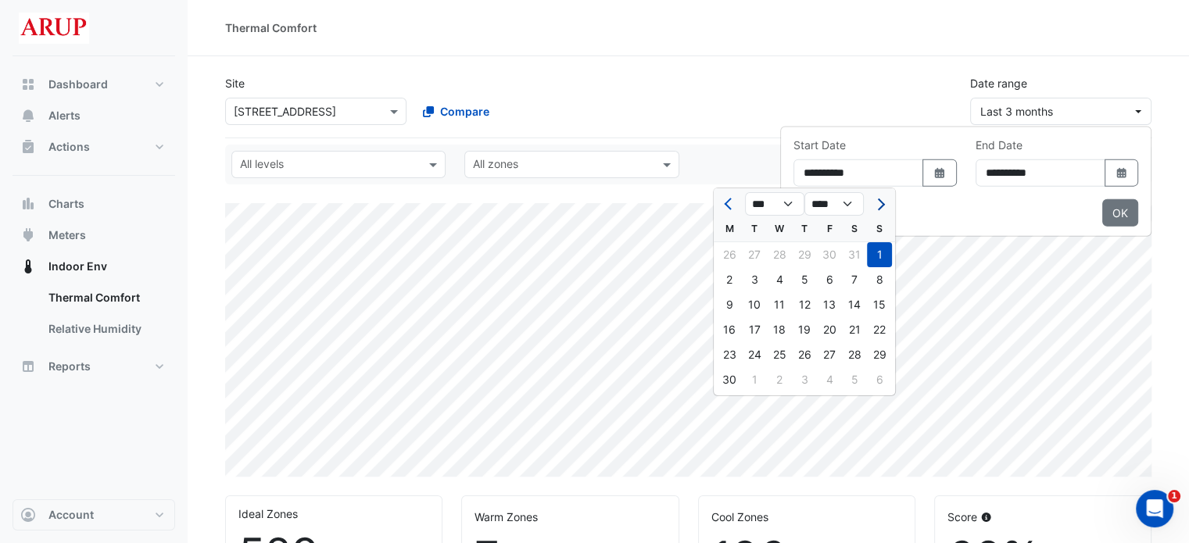
click at [883, 202] on button "Next month" at bounding box center [879, 203] width 19 height 25
select select "*"
click at [733, 310] on div "11" at bounding box center [729, 304] width 25 height 25
type input "**********"
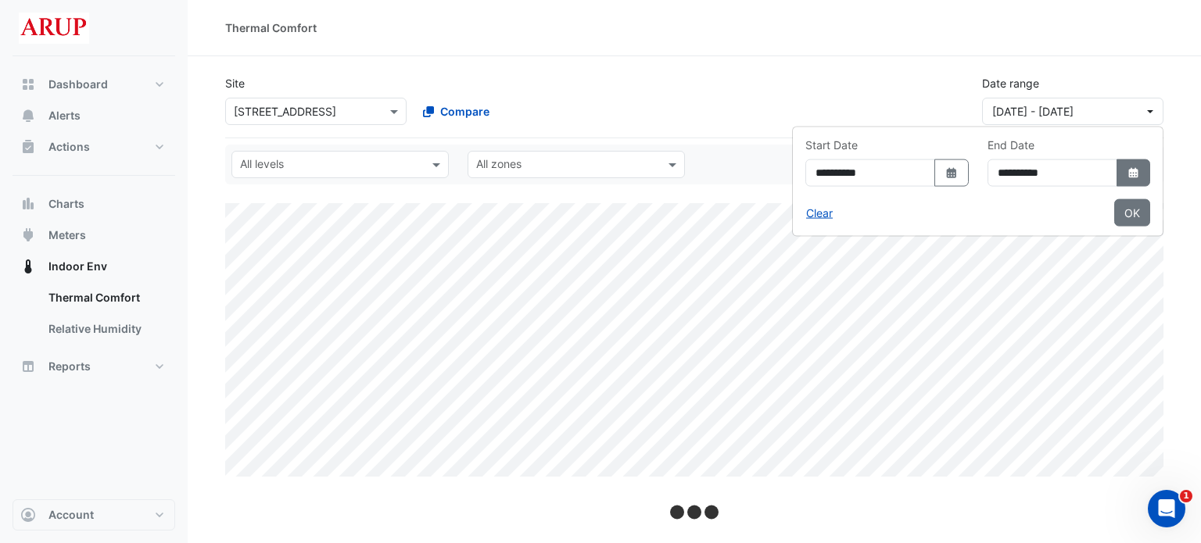
click at [1138, 170] on div "**********" at bounding box center [1069, 168] width 182 height 63
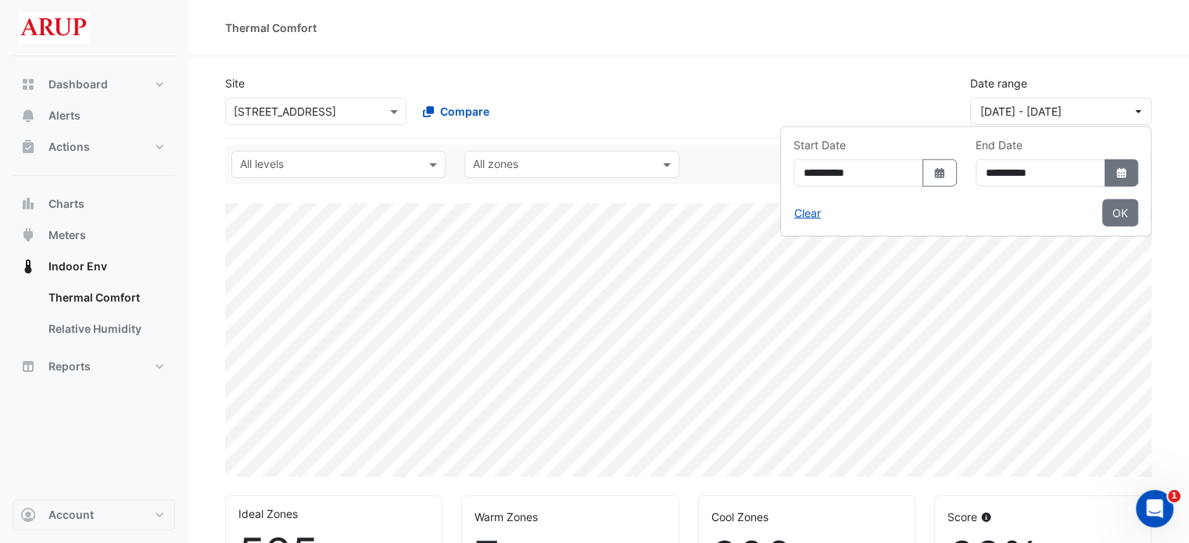
click at [1115, 177] on icon "Select Date" at bounding box center [1122, 172] width 14 height 11
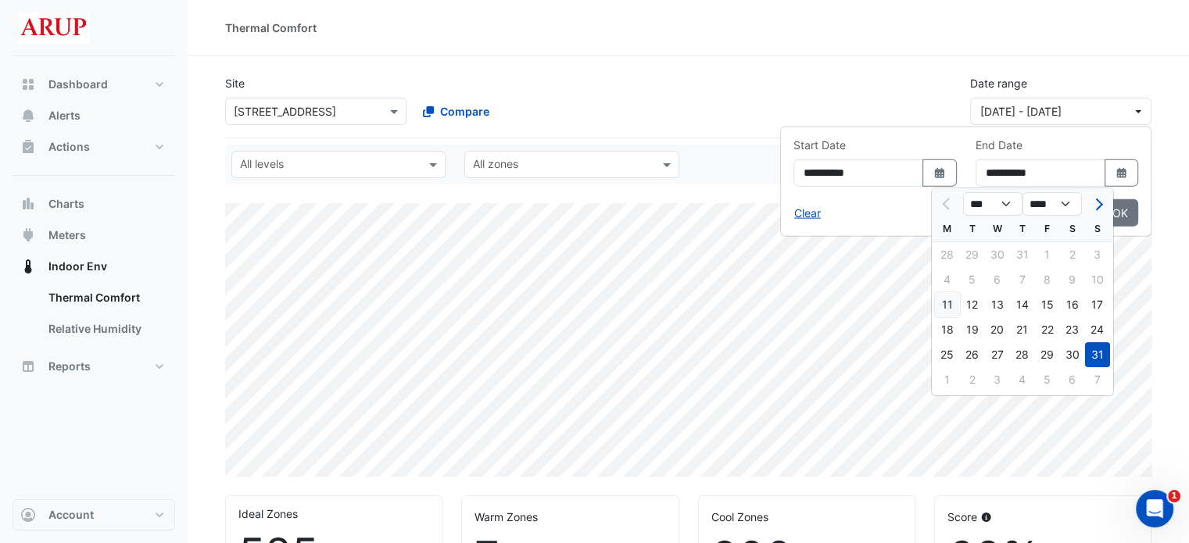
click at [946, 302] on div "11" at bounding box center [947, 304] width 25 height 25
type input "**********"
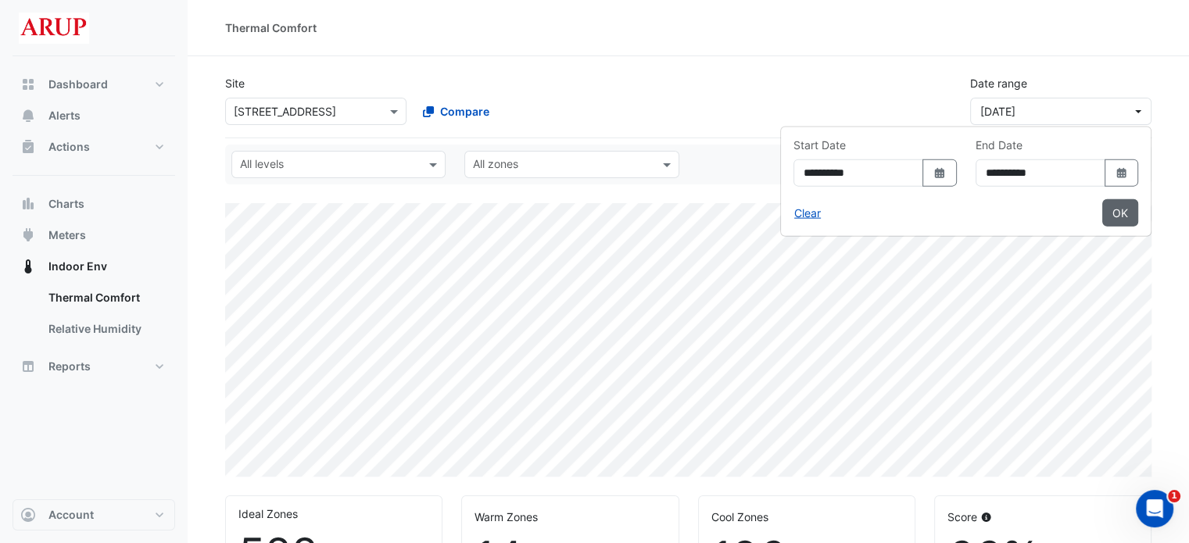
click at [1129, 217] on button "OK" at bounding box center [1120, 212] width 36 height 27
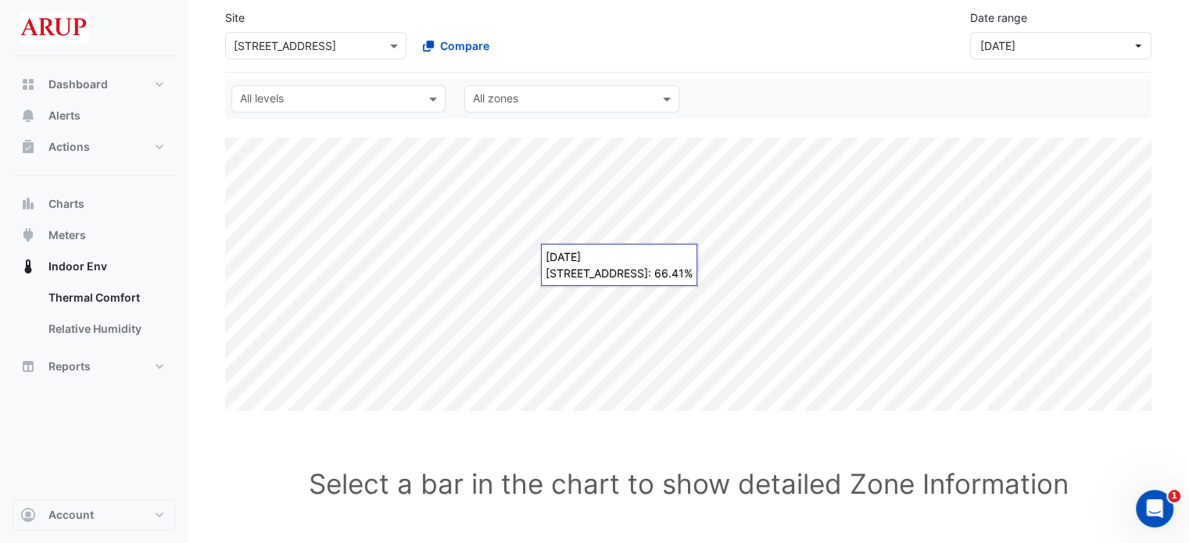
scroll to position [103, 0]
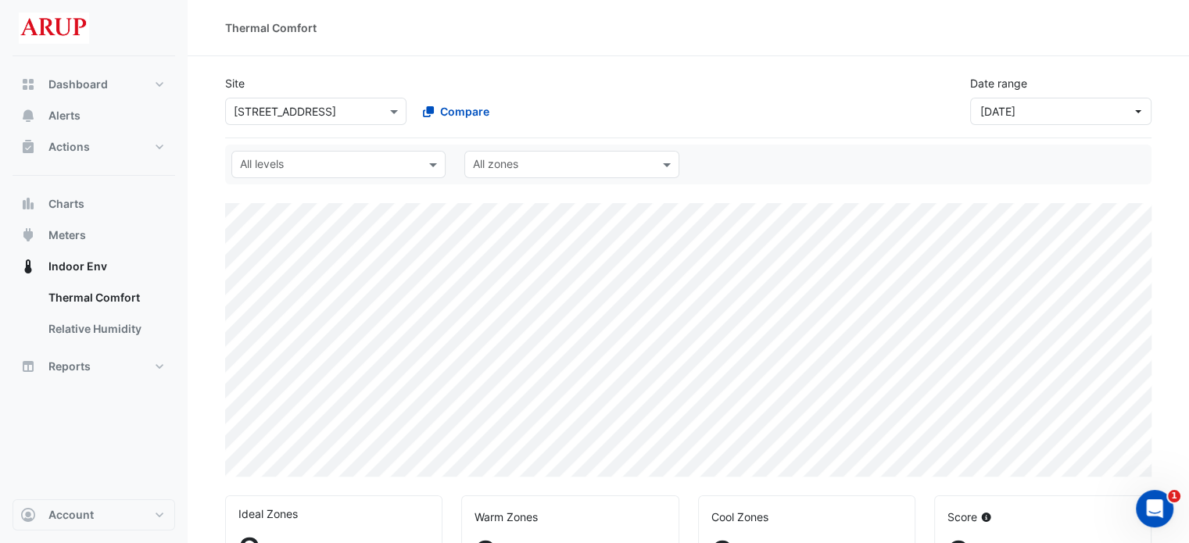
select select "***"
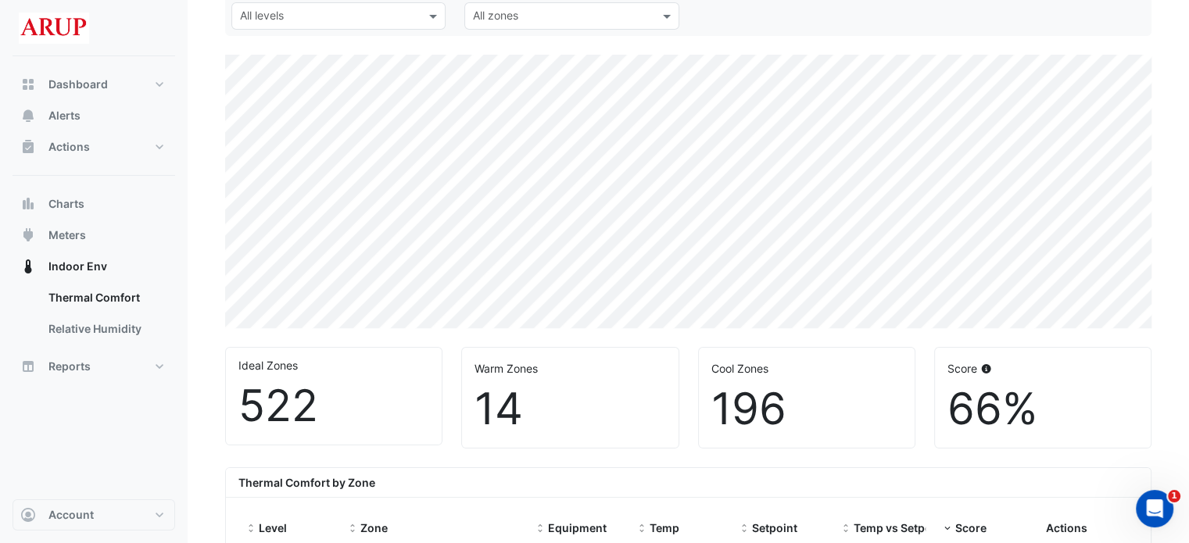
scroll to position [469, 0]
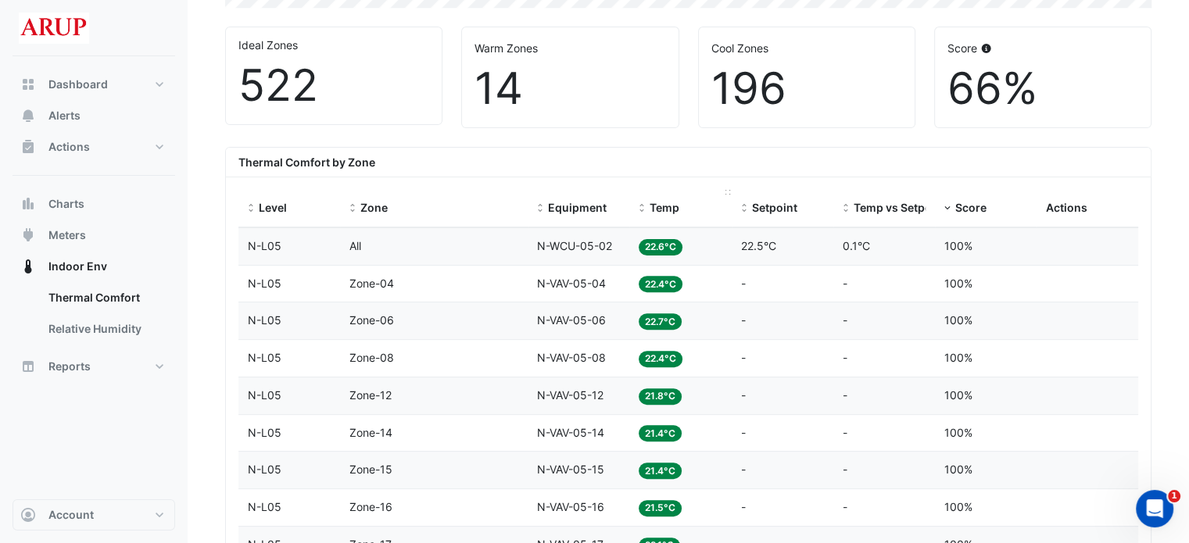
click at [665, 209] on span "Temp" at bounding box center [664, 207] width 30 height 13
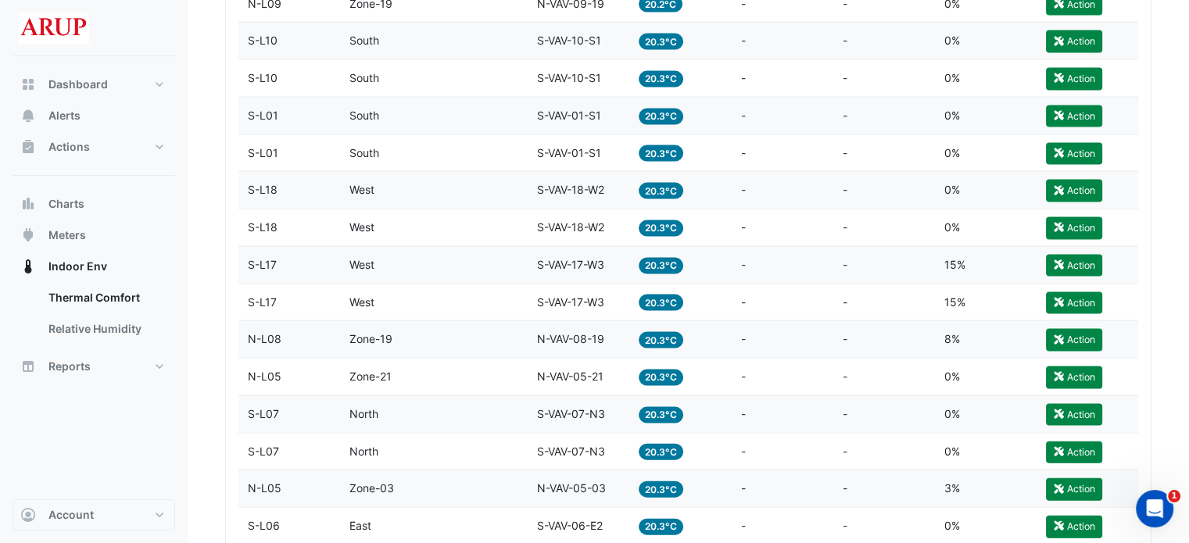
scroll to position [966, 0]
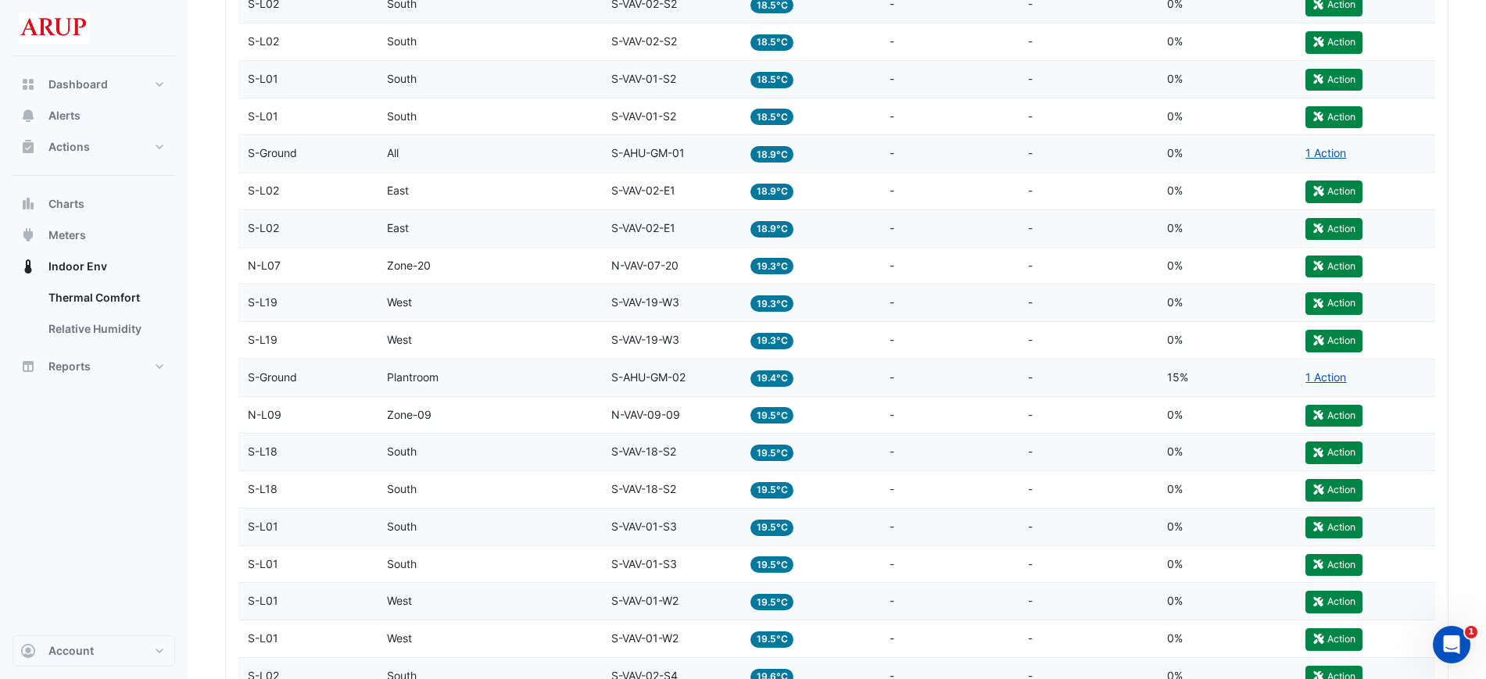
scroll to position [1250, 0]
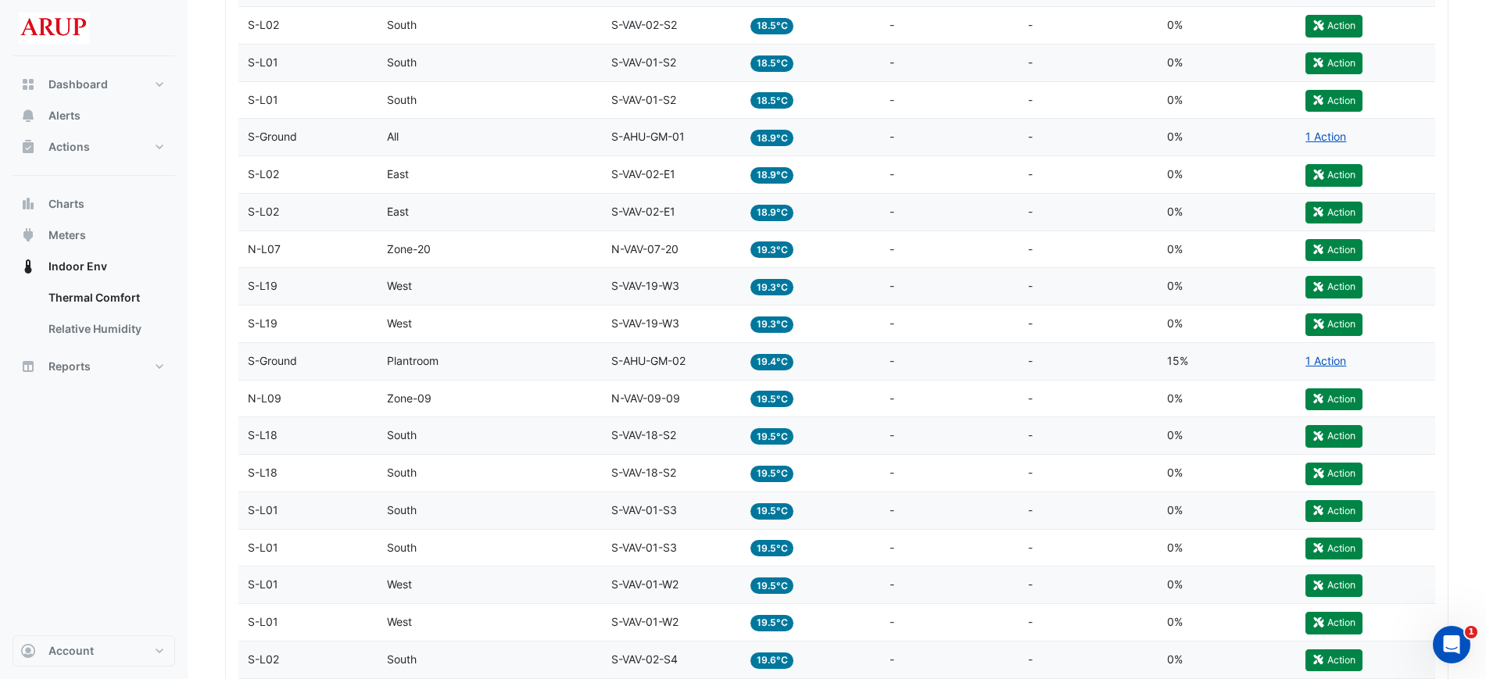
click at [712, 512] on div "Equipment S-VAV-01-S3" at bounding box center [671, 511] width 120 height 18
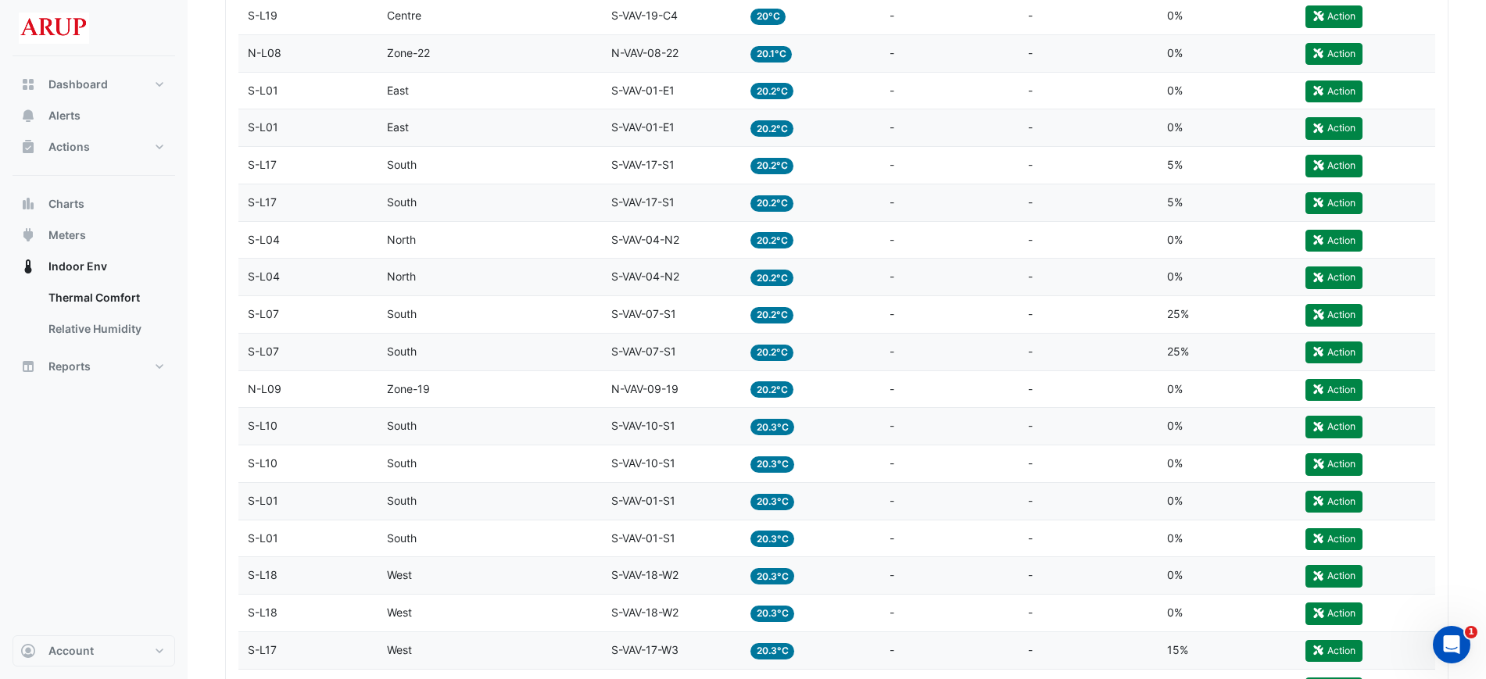
scroll to position [2901, 0]
